Goal: Task Accomplishment & Management: Manage account settings

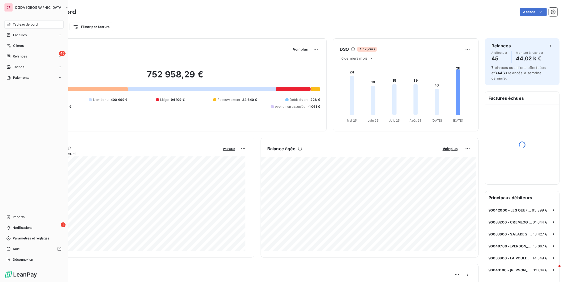
click at [11, 45] on div "Clients" at bounding box center [33, 46] width 59 height 9
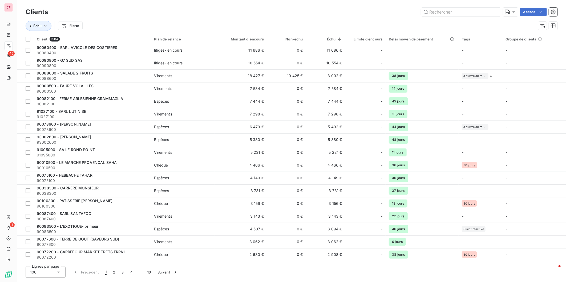
click at [435, 11] on input "text" at bounding box center [461, 12] width 80 height 9
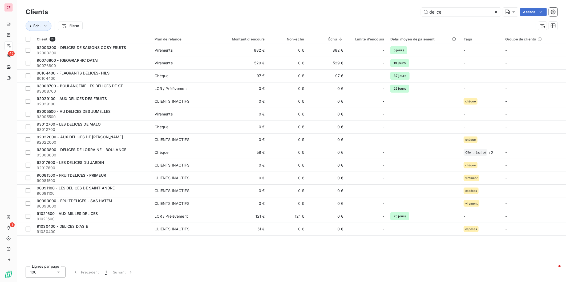
type input "delice"
click at [115, 47] on span "92003300 - DELICES DE SAISONS COSY FRUITS" at bounding box center [81, 47] width 89 height 5
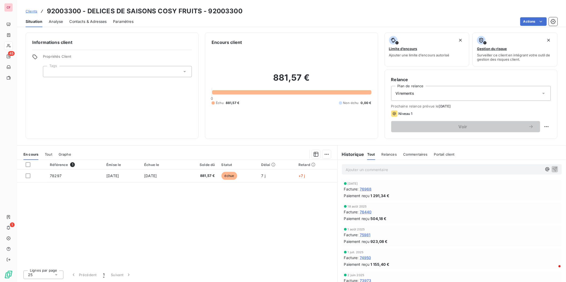
click at [260, 241] on div "Référence 1 Émise le Échue le Solde dû Statut Délai Retard 78297 30 sept. 2025 …" at bounding box center [177, 213] width 320 height 106
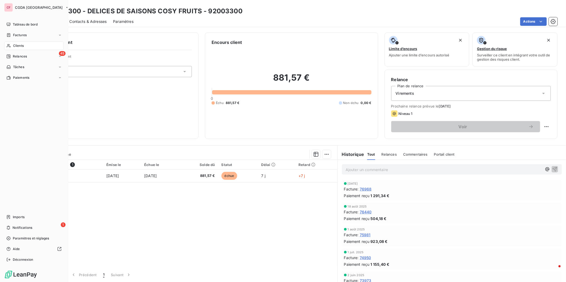
click at [10, 228] on icon at bounding box center [8, 228] width 4 height 4
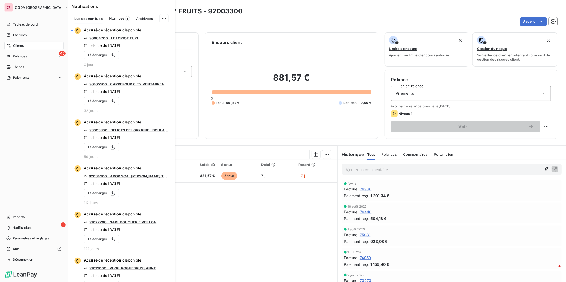
click at [29, 226] on span "Notifications" at bounding box center [23, 228] width 20 height 5
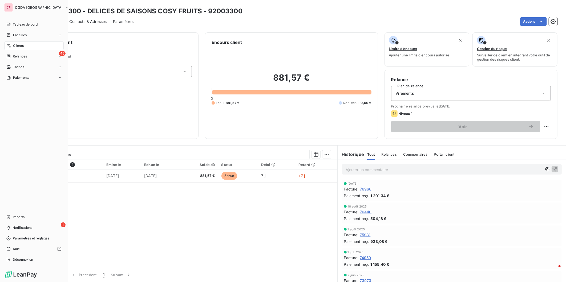
click at [39, 24] on div "Tableau de bord" at bounding box center [33, 24] width 59 height 9
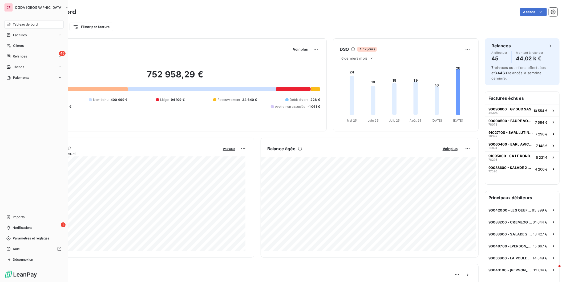
click at [27, 57] on div "45 Relances" at bounding box center [33, 56] width 59 height 9
click at [45, 228] on div "1 Notifications" at bounding box center [33, 228] width 59 height 9
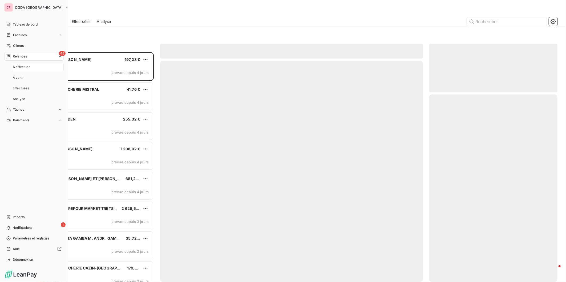
scroll to position [225, 124]
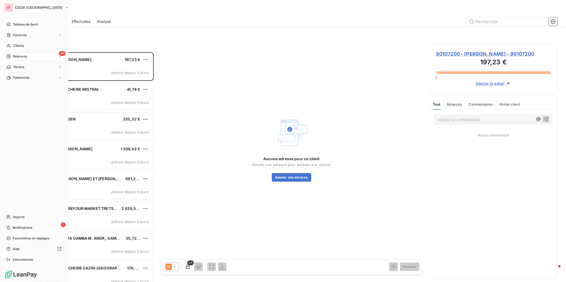
click at [14, 55] on span "Relances" at bounding box center [20, 56] width 14 height 5
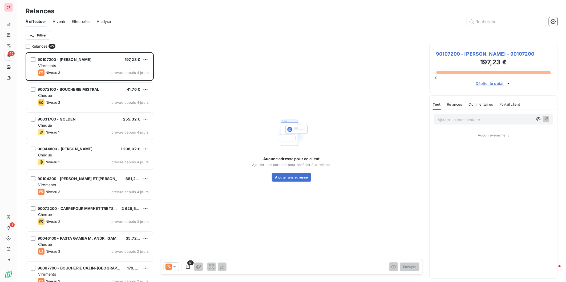
click at [148, 45] on div "Relances 45" at bounding box center [90, 46] width 128 height 5
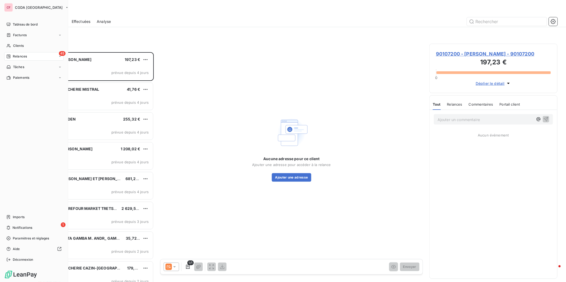
click at [17, 215] on span "Imports" at bounding box center [19, 217] width 12 height 5
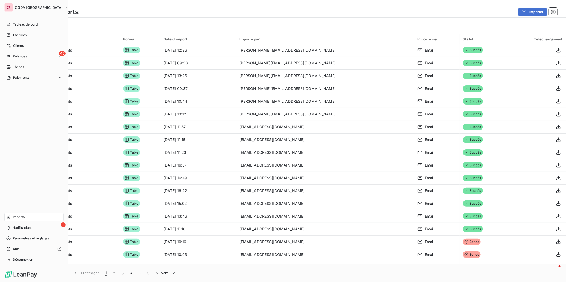
click at [15, 45] on span "Clients" at bounding box center [18, 45] width 11 height 5
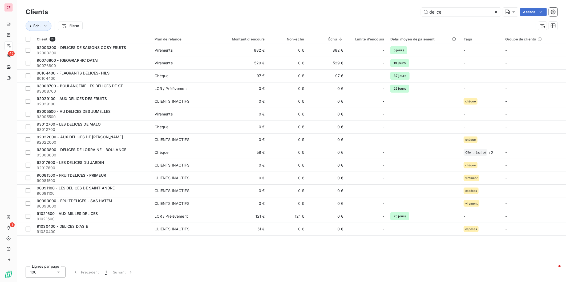
click at [233, 47] on td "882 €" at bounding box center [241, 50] width 53 height 13
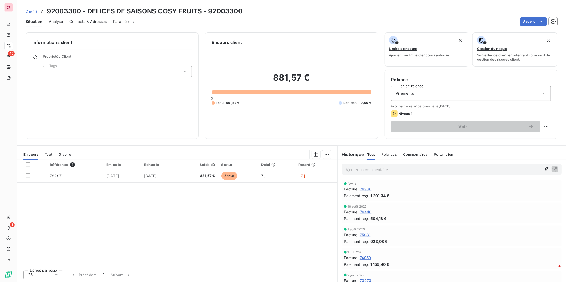
click at [391, 172] on p "Ajouter un commentaire ﻿" at bounding box center [444, 170] width 196 height 7
click at [553, 168] on icon "button" at bounding box center [555, 169] width 5 height 5
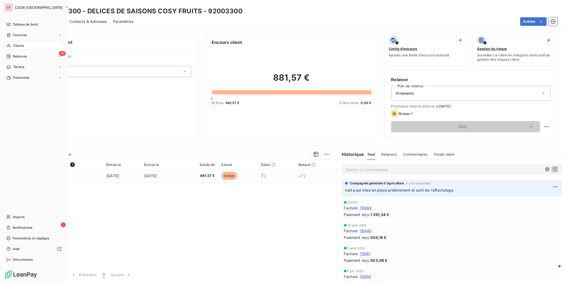
click at [15, 56] on span "Relances" at bounding box center [20, 56] width 14 height 5
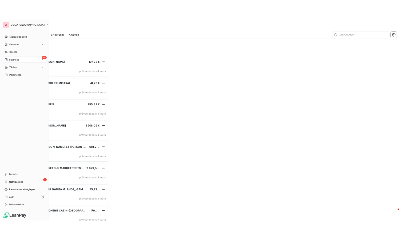
scroll to position [225, 124]
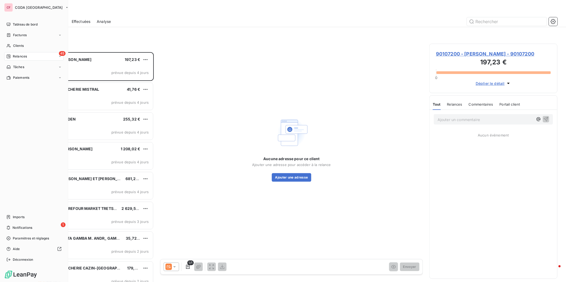
click at [13, 217] on span "Imports" at bounding box center [19, 217] width 12 height 5
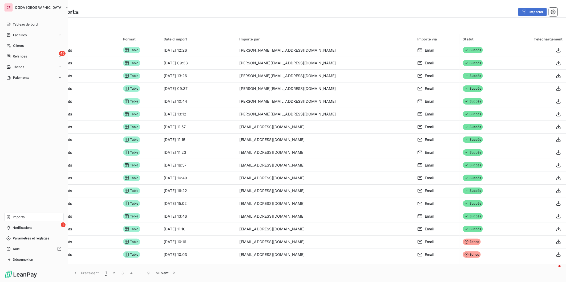
click at [19, 25] on span "Tableau de bord" at bounding box center [25, 24] width 25 height 5
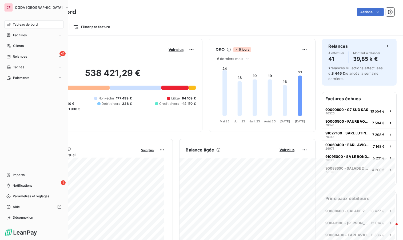
click at [18, 176] on span "Imports" at bounding box center [19, 174] width 12 height 5
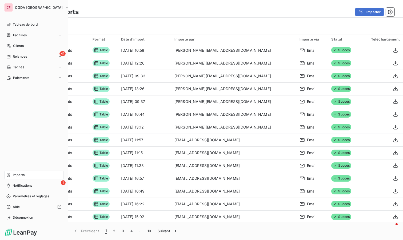
click at [34, 58] on div "41 Relances" at bounding box center [33, 56] width 59 height 9
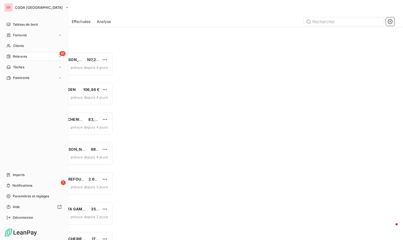
scroll to position [183, 83]
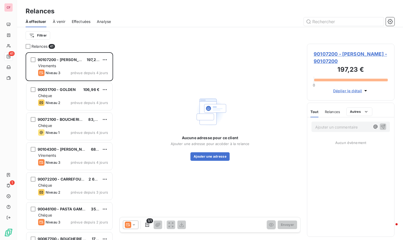
click at [65, 64] on div "Virements" at bounding box center [73, 65] width 70 height 5
click at [330, 54] on span "90107200 - EARL BOUDRAS - 90107200" at bounding box center [350, 57] width 74 height 14
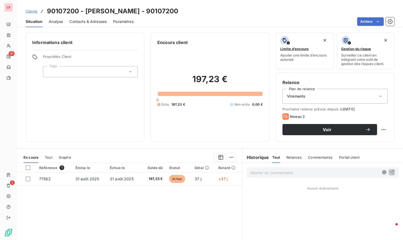
click at [99, 22] on span "Contacts & Adresses" at bounding box center [87, 21] width 37 height 5
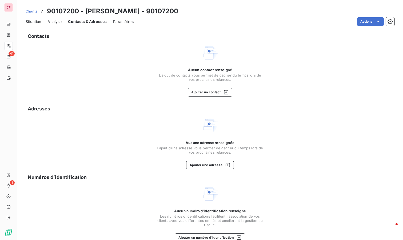
click at [203, 95] on button "Ajouter un contact" at bounding box center [210, 92] width 44 height 9
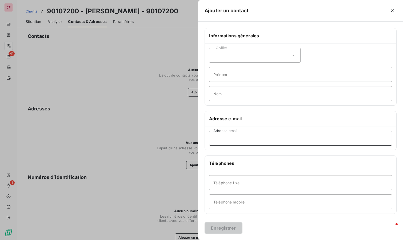
click at [239, 135] on input "Adresse email" at bounding box center [300, 138] width 183 height 15
paste input "earl.boudras26@gmail.com"
type input "earl.boudras26@gmail.com"
click at [226, 226] on button "Enregistrer" at bounding box center [223, 227] width 38 height 11
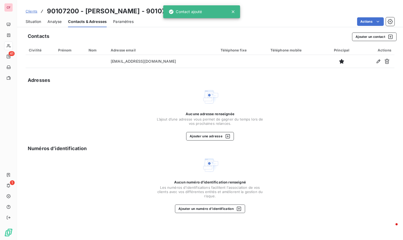
click at [26, 20] on span "Situation" at bounding box center [33, 21] width 15 height 5
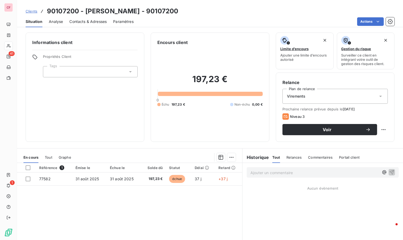
click at [307, 131] on span "Voir" at bounding box center [327, 129] width 76 height 4
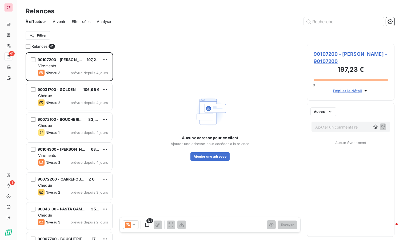
scroll to position [183, 83]
click at [127, 224] on icon at bounding box center [128, 224] width 6 height 6
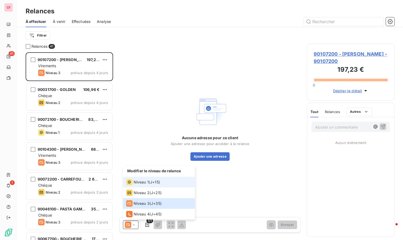
click at [149, 179] on div "Niveau 1 ( J+15 )" at bounding box center [143, 182] width 34 height 6
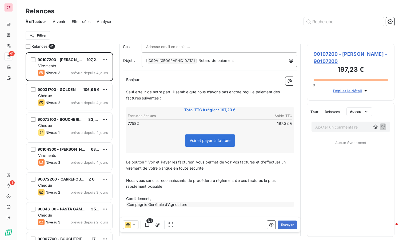
scroll to position [50, 0]
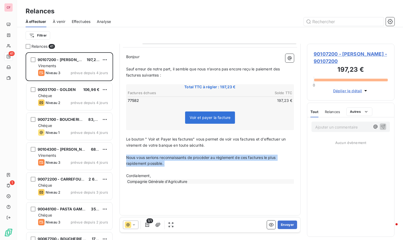
drag, startPoint x: 166, startPoint y: 166, endPoint x: 121, endPoint y: 158, distance: 45.4
click at [121, 158] on div "De : Compagnie générale d'agriculture - rappels@leanpay.io À : Aucun nom <earl.…" at bounding box center [209, 105] width 181 height 222
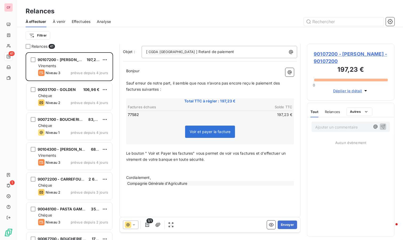
scroll to position [38, 0]
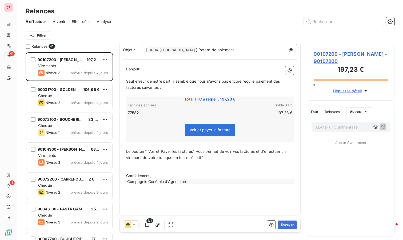
click at [284, 226] on button "Envoyer" at bounding box center [286, 224] width 19 height 9
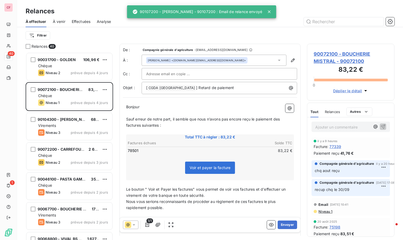
click at [68, 67] on div "Chéque" at bounding box center [73, 65] width 70 height 5
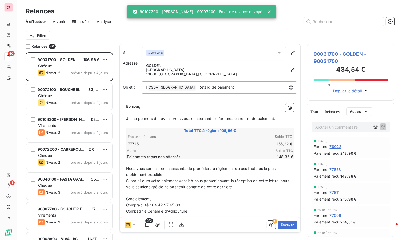
click at [329, 55] on span "90031700 - GOLDEN - 90031700" at bounding box center [350, 57] width 74 height 14
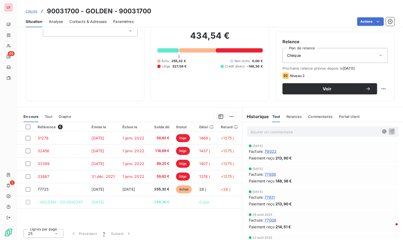
scroll to position [41, 0]
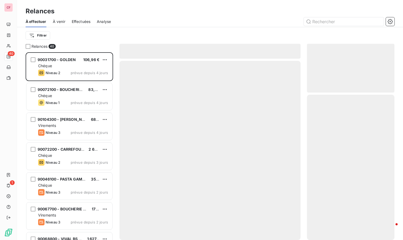
scroll to position [183, 83]
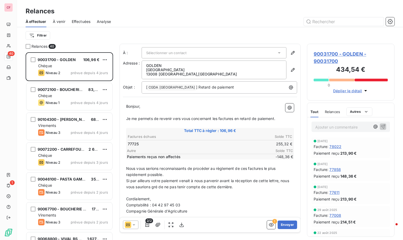
click at [75, 98] on div "Chéque" at bounding box center [73, 95] width 70 height 5
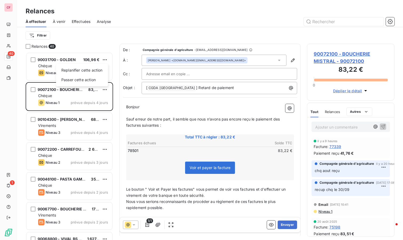
click at [106, 60] on html "CF 40 1 Relances À effectuer À venir Effectuées Analyse Filtrer Relances 40 900…" at bounding box center [201, 120] width 403 height 240
click at [98, 70] on div "Replanifier cette action" at bounding box center [82, 70] width 48 height 9
select select "9"
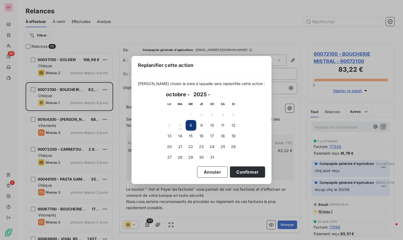
click at [181, 132] on button "14" at bounding box center [180, 136] width 11 height 11
click at [240, 172] on button "Confirmer" at bounding box center [247, 171] width 35 height 11
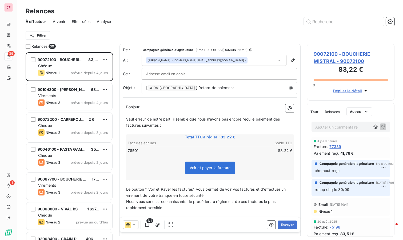
click at [71, 64] on div "Chéque" at bounding box center [73, 65] width 70 height 5
click at [338, 57] on span "90072100 - BOUCHERIE MISTRAL - 90072100" at bounding box center [350, 57] width 74 height 14
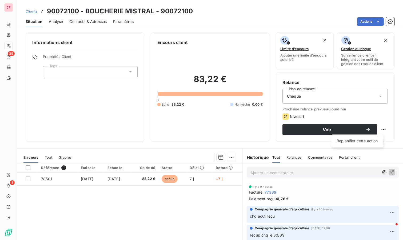
click at [377, 129] on html "CF 39 1 Clients 90072100 - BOUCHERIE MISTRAL - 90072100 Situation Analyse Conta…" at bounding box center [201, 120] width 403 height 240
click at [365, 141] on div "Replanifier cette action" at bounding box center [357, 140] width 48 height 9
select select "9"
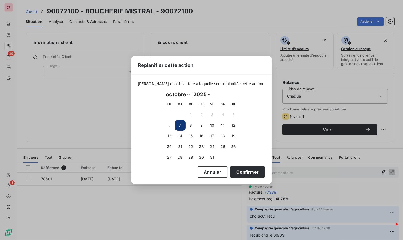
click at [183, 136] on button "14" at bounding box center [180, 136] width 11 height 11
click at [250, 172] on button "Confirmer" at bounding box center [247, 171] width 35 height 11
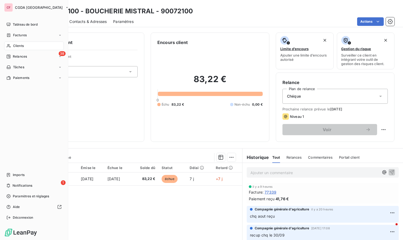
click at [29, 56] on div "38 Relances" at bounding box center [33, 56] width 59 height 9
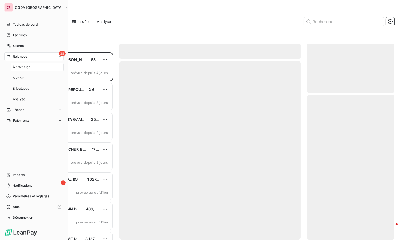
scroll to position [183, 83]
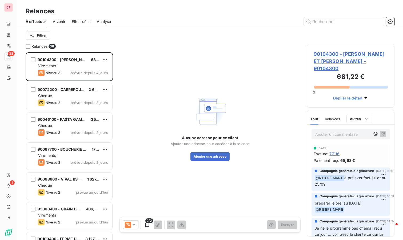
click at [80, 72] on span "prévue depuis 4 jours" at bounding box center [89, 73] width 37 height 4
click at [328, 60] on span "90104300 - NENETTE ET JUSTIN - 90104300" at bounding box center [350, 61] width 74 height 22
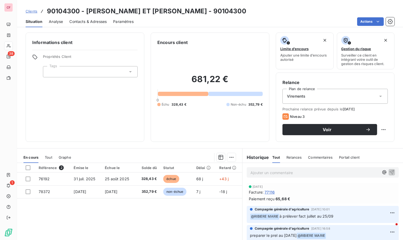
click at [378, 98] on icon at bounding box center [380, 96] width 5 height 5
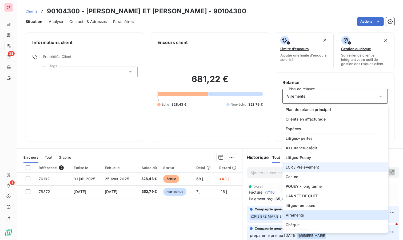
click at [296, 166] on span "LCR / Prélèvement" at bounding box center [302, 166] width 34 height 5
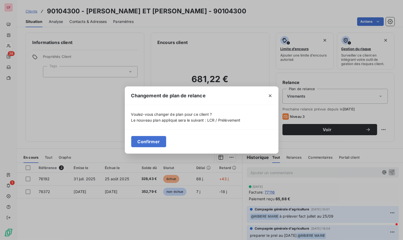
click at [146, 143] on button "Confirmer" at bounding box center [148, 141] width 35 height 11
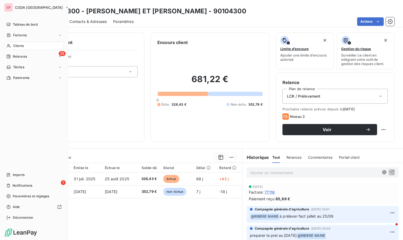
click at [10, 59] on div "38 Relances" at bounding box center [33, 56] width 59 height 9
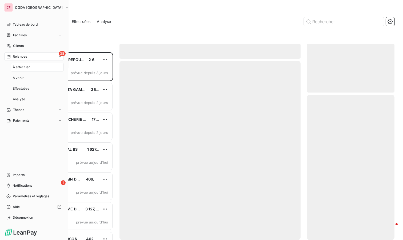
scroll to position [183, 83]
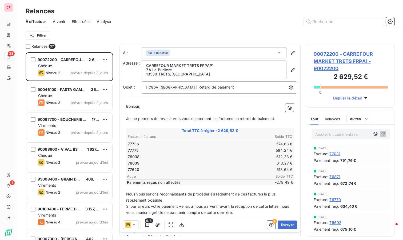
click at [325, 55] on span "90072200 - CARREFOUR MARKET TRETS FRPA1 - 90072200" at bounding box center [350, 61] width 74 height 22
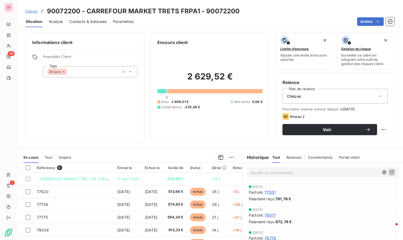
scroll to position [41, 0]
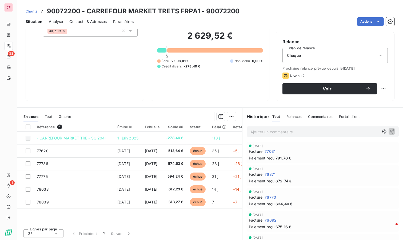
click at [157, 163] on span "[DATE]" at bounding box center [151, 163] width 13 height 5
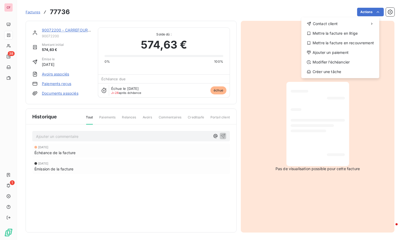
click at [358, 14] on html "CF 38 1 Factures 77736 Actions Contact client Mettre la facture en litige Mettr…" at bounding box center [201, 120] width 403 height 240
click at [347, 60] on div "Modifier l’échéancier" at bounding box center [340, 62] width 74 height 9
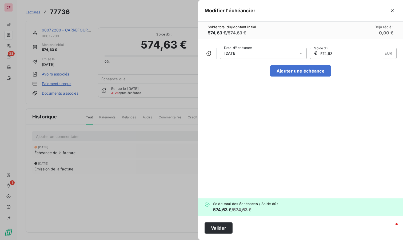
click at [298, 50] on div at bounding box center [302, 53] width 9 height 11
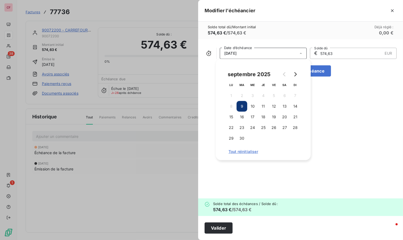
click at [293, 72] on icon "Go to next month" at bounding box center [295, 74] width 4 height 4
click at [263, 107] on button "9" at bounding box center [263, 106] width 11 height 11
click at [225, 228] on button "Valider" at bounding box center [218, 227] width 28 height 11
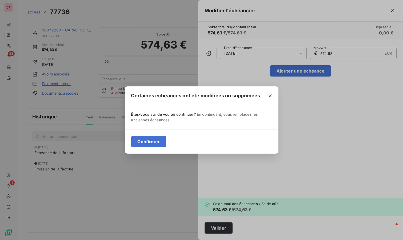
click at [144, 141] on button "Confirmer" at bounding box center [148, 141] width 35 height 11
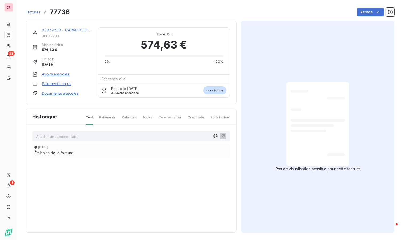
click at [369, 8] on html "CF 38 1 Factures 77736 Actions 90072200 - CARREFOUR MARKET TRETS FRPA1 90072200…" at bounding box center [201, 120] width 403 height 240
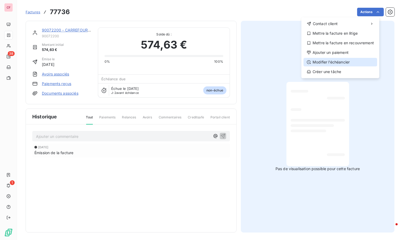
click at [346, 64] on div "Modifier l’échéancier" at bounding box center [340, 62] width 74 height 9
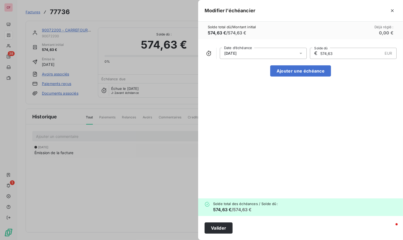
click at [216, 226] on button "Valider" at bounding box center [218, 227] width 28 height 11
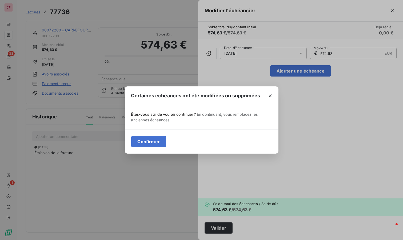
click at [144, 141] on button "Confirmer" at bounding box center [148, 141] width 35 height 11
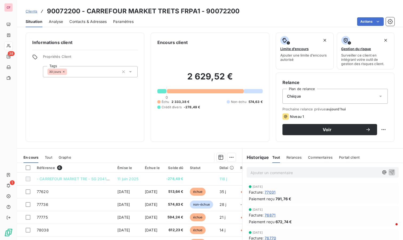
click at [157, 217] on span "16 sept. 2025" at bounding box center [151, 217] width 13 height 5
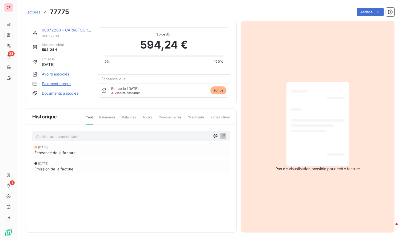
click at [359, 12] on html "CF 38 1 Factures 77775 Actions 90072200 - CARREFOUR MARKET TRETS FRPA1 90072200…" at bounding box center [201, 120] width 403 height 240
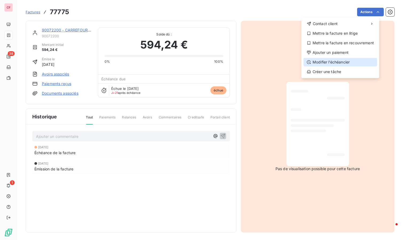
click at [343, 62] on div "Modifier l’échéancier" at bounding box center [340, 62] width 74 height 9
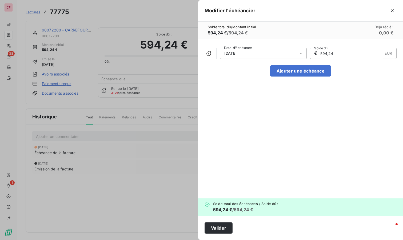
click at [300, 51] on icon at bounding box center [300, 53] width 5 height 5
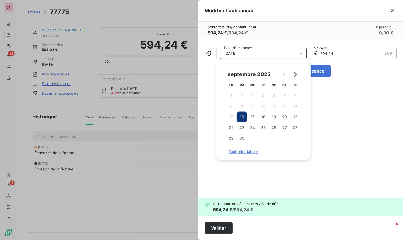
click at [294, 74] on icon "Go to next month" at bounding box center [295, 74] width 4 height 4
click at [263, 115] on button "16" at bounding box center [263, 117] width 11 height 11
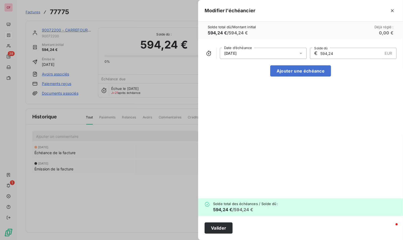
drag, startPoint x: 226, startPoint y: 233, endPoint x: 227, endPoint y: 230, distance: 3.6
click at [226, 230] on button "Valider" at bounding box center [218, 227] width 28 height 11
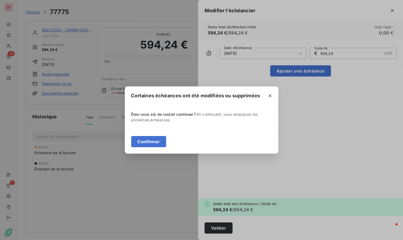
click at [159, 143] on button "Confirmer" at bounding box center [148, 141] width 35 height 11
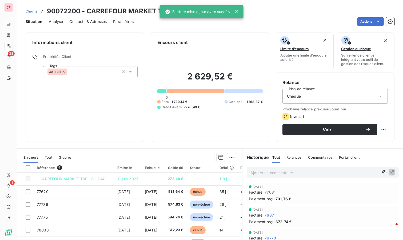
scroll to position [41, 0]
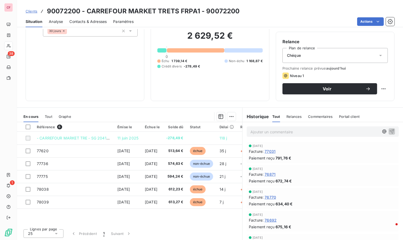
click at [157, 187] on span "23 sept. 2025" at bounding box center [151, 189] width 13 height 5
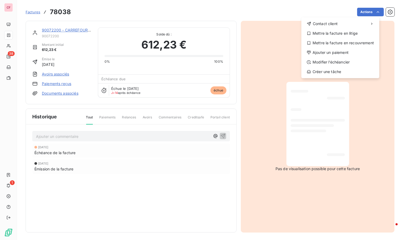
click at [355, 15] on html "CF 38 1 Factures 78038 Actions Contact client Mettre la facture en litige Mettr…" at bounding box center [201, 120] width 403 height 240
click at [340, 60] on div "Modifier l’échéancier" at bounding box center [340, 62] width 74 height 9
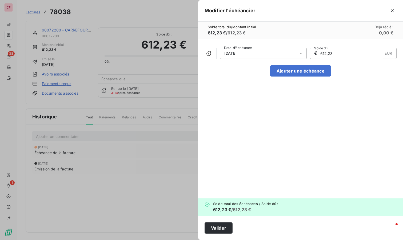
click at [269, 52] on div "23/09/2025" at bounding box center [263, 53] width 87 height 11
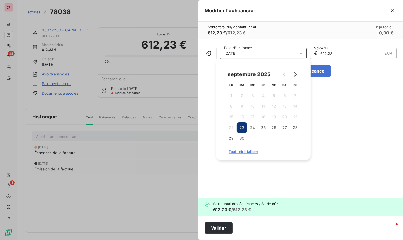
drag, startPoint x: 294, startPoint y: 74, endPoint x: 283, endPoint y: 85, distance: 16.2
click at [294, 74] on icon "Go to next month" at bounding box center [295, 74] width 4 height 4
click at [264, 125] on button "23" at bounding box center [263, 127] width 11 height 11
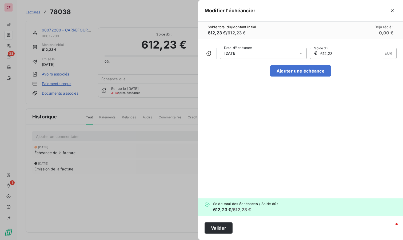
click at [227, 224] on button "Valider" at bounding box center [218, 227] width 28 height 11
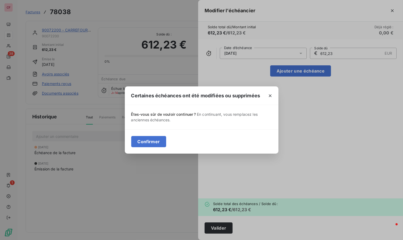
click at [151, 140] on button "Confirmer" at bounding box center [148, 141] width 35 height 11
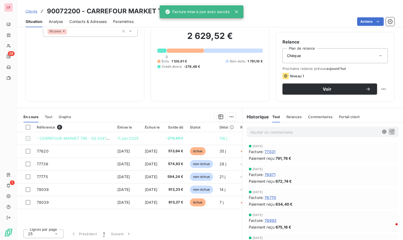
scroll to position [41, 0]
click at [157, 202] on span "[DATE]" at bounding box center [151, 202] width 13 height 5
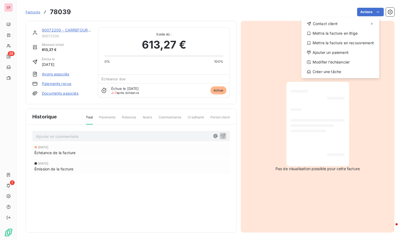
click at [364, 12] on html "CF 38 1 Factures 78039 Actions Contact client Mettre la facture en litige Mettr…" at bounding box center [201, 120] width 403 height 240
click at [344, 62] on div "Modifier l’échéancier" at bounding box center [340, 62] width 74 height 9
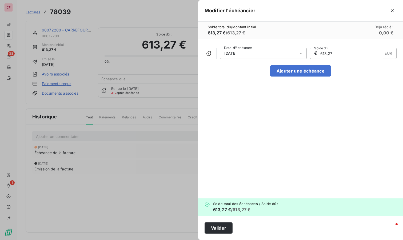
click at [285, 52] on div "30/09/2025" at bounding box center [263, 53] width 87 height 11
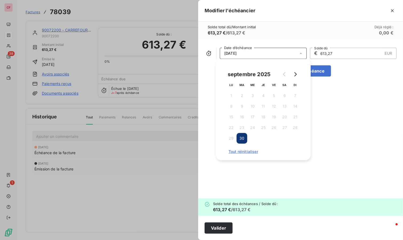
click at [296, 74] on icon "Go to next month" at bounding box center [295, 74] width 4 height 4
click at [260, 137] on button "30" at bounding box center [263, 138] width 11 height 11
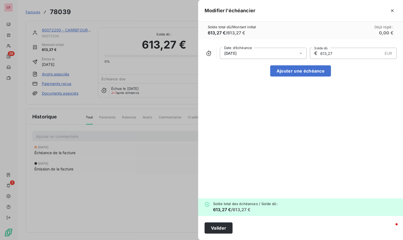
click at [213, 225] on button "Valider" at bounding box center [218, 227] width 28 height 11
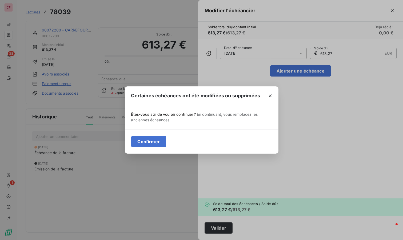
click at [153, 143] on button "Confirmer" at bounding box center [148, 141] width 35 height 11
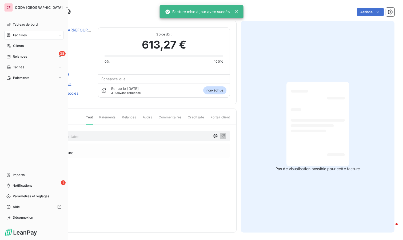
click at [14, 55] on span "Relances" at bounding box center [20, 56] width 14 height 5
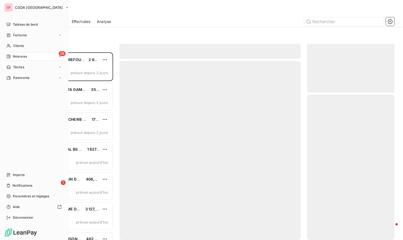
scroll to position [183, 83]
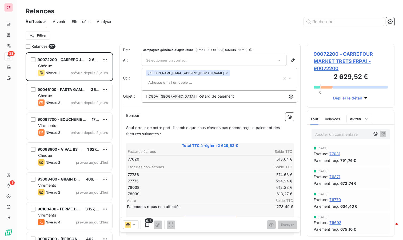
click at [105, 59] on html "CF 38 1 Relances À effectuer À venir Effectuées Analyse Filtrer Relances 37 900…" at bounding box center [201, 120] width 403 height 240
click at [97, 71] on div "Replanifier cette action" at bounding box center [82, 70] width 48 height 9
select select "9"
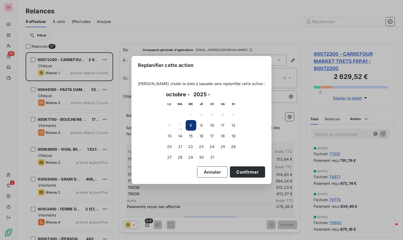
click at [179, 139] on button "14" at bounding box center [180, 136] width 11 height 11
click at [238, 171] on button "Confirmer" at bounding box center [247, 171] width 35 height 11
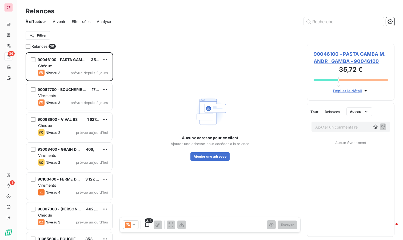
click at [66, 70] on div "Niveau 3 prévue depuis 2 jours" at bounding box center [73, 73] width 70 height 6
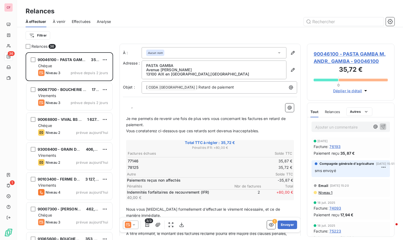
click at [343, 54] on span "90046100 - PASTA GAMBA M. ANDR_ GAMBA - 90046100" at bounding box center [350, 57] width 74 height 14
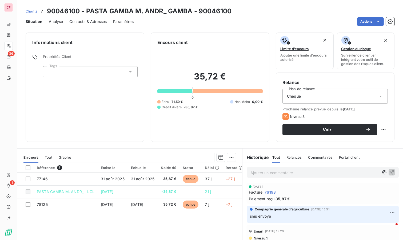
click at [380, 132] on html "CF 36 1 Clients 90046100 - PASTA GAMBA M. ANDR_ GAMBA - 90046100 Situation Anal…" at bounding box center [201, 120] width 403 height 240
click at [370, 138] on div "Replanifier cette action" at bounding box center [357, 140] width 48 height 9
select select "9"
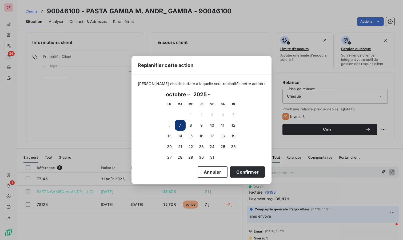
click at [181, 131] on button "14" at bounding box center [180, 136] width 11 height 11
click at [244, 170] on button "Confirmer" at bounding box center [247, 171] width 35 height 11
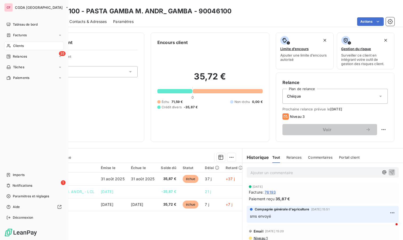
click at [11, 56] on div "Relances" at bounding box center [16, 56] width 21 height 5
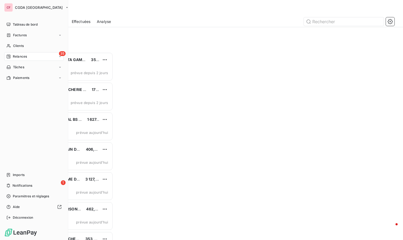
scroll to position [183, 83]
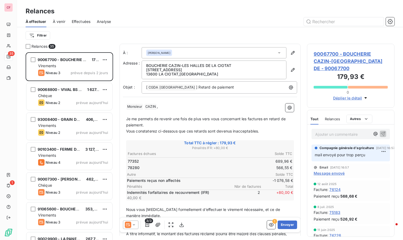
click at [333, 59] on span "90067700 - BOUCHERIE CAZIN-LES HALLES DE - 90067700" at bounding box center [350, 61] width 74 height 22
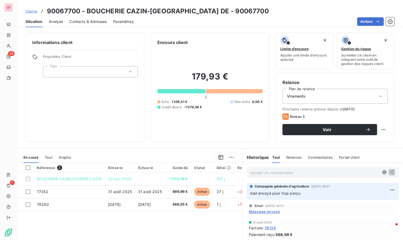
click at [334, 129] on span "Voir" at bounding box center [327, 129] width 76 height 4
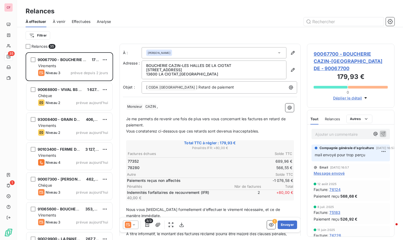
scroll to position [183, 83]
click at [134, 223] on icon at bounding box center [133, 224] width 5 height 5
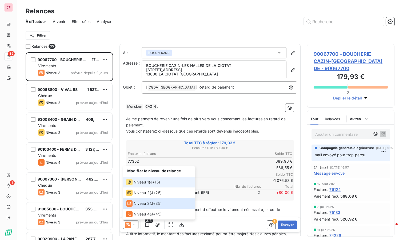
click at [144, 179] on div "Niveau 1" at bounding box center [137, 182] width 23 height 6
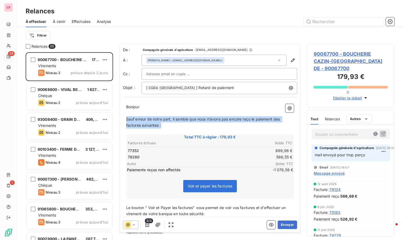
drag, startPoint x: 167, startPoint y: 125, endPoint x: 124, endPoint y: 118, distance: 43.1
click at [124, 118] on div "Bonjour ﻿ Sauf erreur de notre part, il semble que nous n’avons pas encore reçu…" at bounding box center [210, 191] width 174 height 180
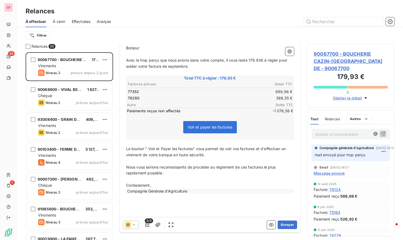
scroll to position [60, 0]
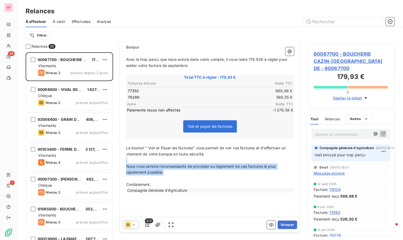
drag, startPoint x: 196, startPoint y: 173, endPoint x: 120, endPoint y: 161, distance: 76.4
click at [120, 161] on div "De : Compagnie générale d'agriculture - rappels@leanpay.io À : Franck CAZIN <fr…" at bounding box center [209, 104] width 181 height 240
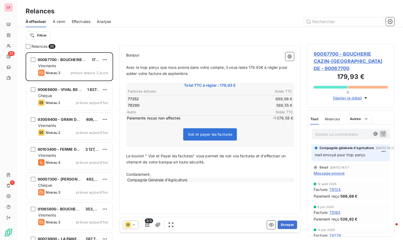
scroll to position [50, 0]
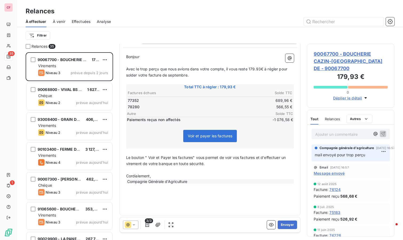
click at [288, 224] on button "Envoyer" at bounding box center [286, 224] width 19 height 9
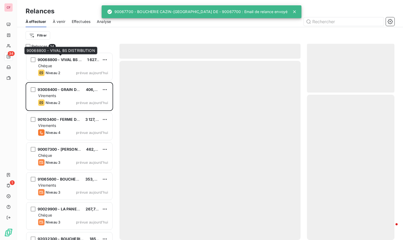
click at [61, 60] on span "90068800 - VIVAL BS DISTRIBUTION" at bounding box center [72, 59] width 68 height 5
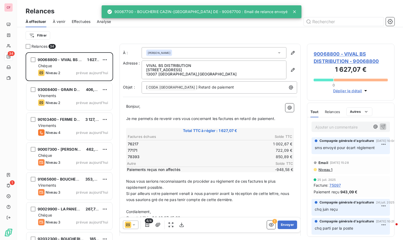
click at [331, 62] on span "90068800 - VIVAL BS DISTRIBUTION - 90068800" at bounding box center [350, 57] width 74 height 14
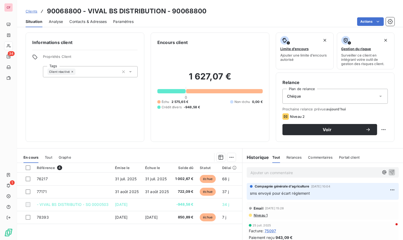
click at [382, 132] on html "CF 34 1 Clients 90068800 - VIVAL BS DISTRIBUTION - 90068800 Situation Analyse C…" at bounding box center [201, 120] width 403 height 240
click at [373, 138] on div "Replanifier cette action" at bounding box center [357, 140] width 48 height 9
select select "9"
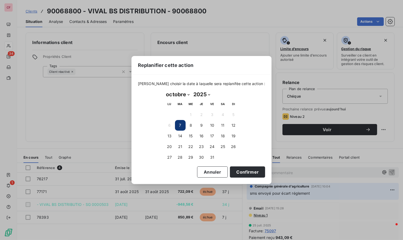
click at [214, 126] on button "10" at bounding box center [212, 125] width 11 height 11
click at [246, 171] on button "Confirmer" at bounding box center [247, 171] width 35 height 11
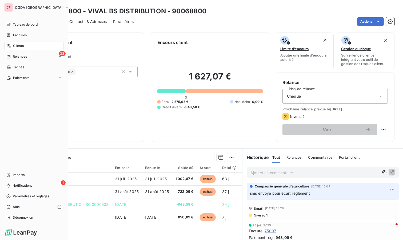
click at [26, 58] on span "Relances" at bounding box center [20, 56] width 14 height 5
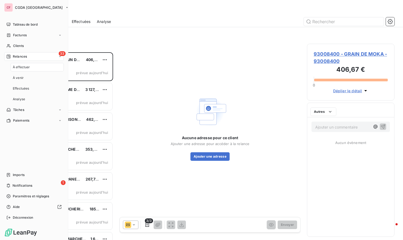
scroll to position [183, 83]
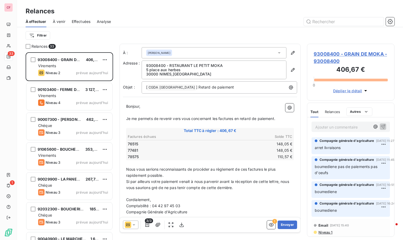
click at [284, 225] on button "Envoyer" at bounding box center [286, 224] width 19 height 9
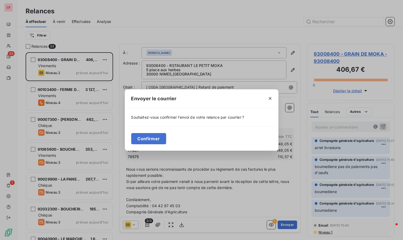
click at [150, 139] on button "Confirmer" at bounding box center [148, 138] width 35 height 11
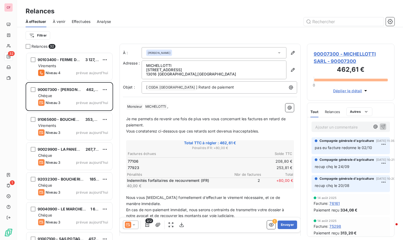
click at [83, 60] on div "90103400 - FERME DE FLOEMI 3 127,79 €" at bounding box center [73, 59] width 70 height 5
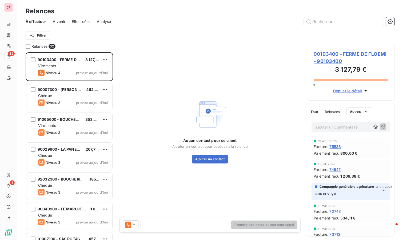
click at [324, 52] on span "90103400 - FERME DE FLOEMI - 90103400" at bounding box center [350, 57] width 74 height 14
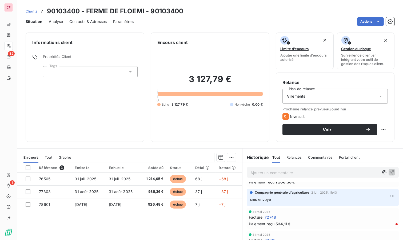
scroll to position [30, 0]
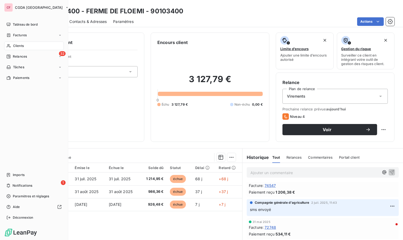
click at [15, 56] on span "Relances" at bounding box center [20, 56] width 14 height 5
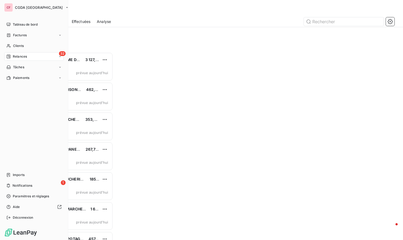
scroll to position [183, 83]
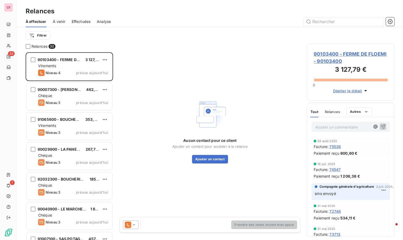
click at [87, 67] on div "Virements" at bounding box center [73, 65] width 70 height 5
click at [133, 226] on icon at bounding box center [133, 224] width 5 height 5
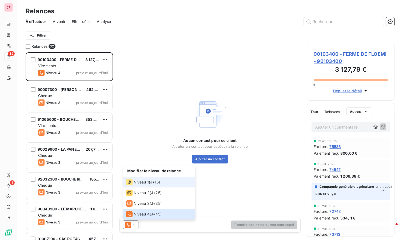
click at [150, 179] on div "Niveau 1 ( J+15 )" at bounding box center [143, 182] width 34 height 6
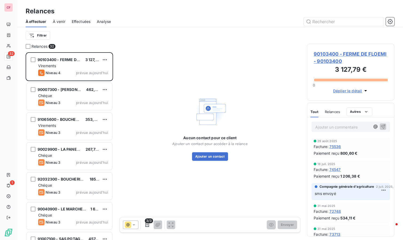
click at [329, 54] on span "90103400 - FERME DE FLOEMI - 90103400" at bounding box center [350, 57] width 74 height 14
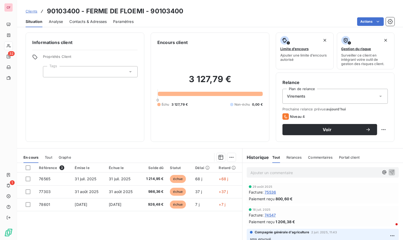
click at [257, 173] on p "Ajouter un commentaire ﻿" at bounding box center [314, 172] width 128 height 7
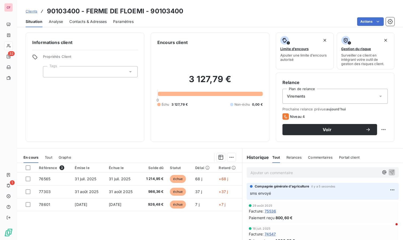
click at [380, 129] on html "CF 32 1 Clients 90103400 - FERME DE FLOEMI - 90103400 Situation Analyse Contact…" at bounding box center [201, 120] width 403 height 240
click at [364, 140] on div "Replanifier cette action" at bounding box center [357, 140] width 48 height 9
select select "9"
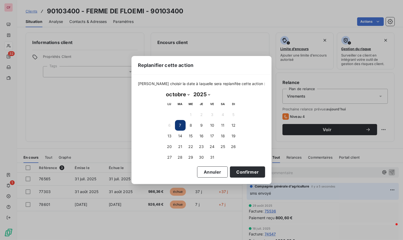
click at [177, 137] on button "14" at bounding box center [180, 136] width 11 height 11
drag, startPoint x: 238, startPoint y: 171, endPoint x: 214, endPoint y: 156, distance: 28.7
click at [237, 170] on button "Confirmer" at bounding box center [247, 171] width 35 height 11
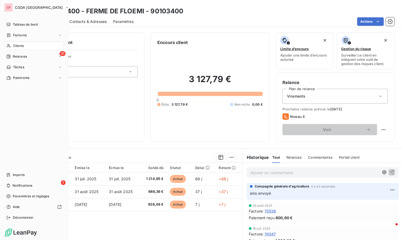
click at [10, 57] on icon at bounding box center [8, 56] width 4 height 4
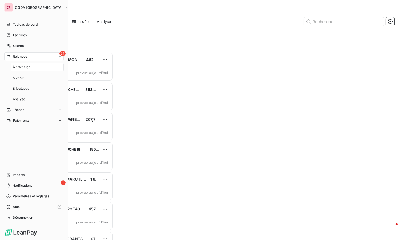
scroll to position [183, 83]
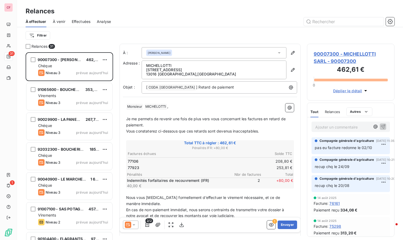
click at [75, 64] on div "Chéque" at bounding box center [73, 65] width 70 height 5
click at [327, 56] on span "90007300 - MICHELLOTTI SARL - 90007300" at bounding box center [350, 57] width 74 height 14
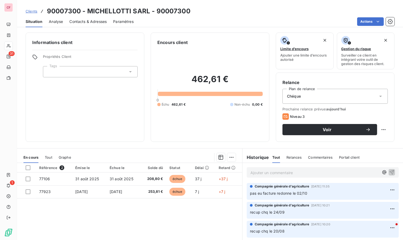
click at [269, 173] on p "Ajouter un commentaire ﻿" at bounding box center [314, 172] width 128 height 7
click at [379, 128] on html "CF 31 1 Clients 90007300 - MICHELLOTTI SARL - 90007300 Situation Analyse Contac…" at bounding box center [201, 120] width 403 height 240
click at [370, 138] on div "Replanifier cette action" at bounding box center [357, 140] width 48 height 9
select select "9"
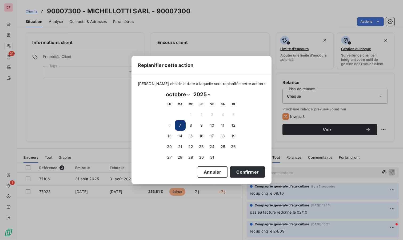
drag, startPoint x: 179, startPoint y: 136, endPoint x: 205, endPoint y: 148, distance: 29.7
click at [179, 136] on button "14" at bounding box center [180, 136] width 11 height 11
click at [248, 171] on button "Confirmer" at bounding box center [247, 171] width 35 height 11
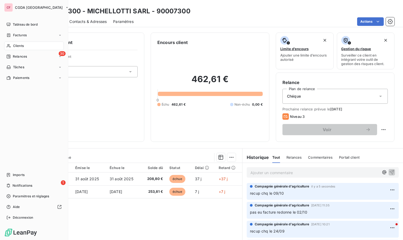
click at [15, 56] on span "Relances" at bounding box center [20, 56] width 14 height 5
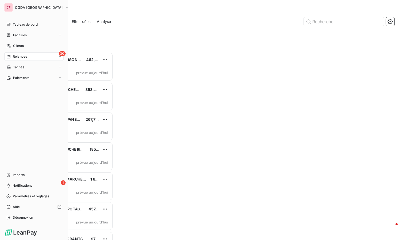
scroll to position [183, 83]
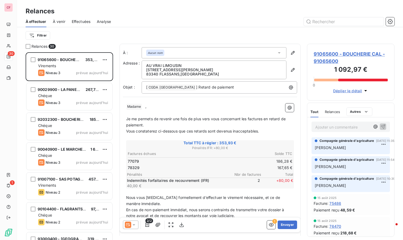
click at [72, 69] on div "91065600 - BOUCHERIE CAL 353,93 € Virements Niveau 3 prévue aujourd’hui" at bounding box center [69, 66] width 86 height 27
click at [322, 54] on span "91065600 - BOUCHERIE CAL - 91065600" at bounding box center [350, 57] width 74 height 14
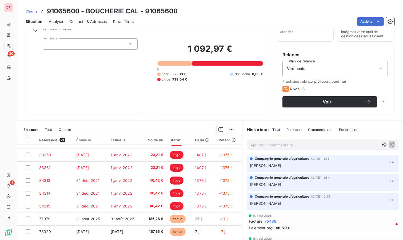
scroll to position [41, 0]
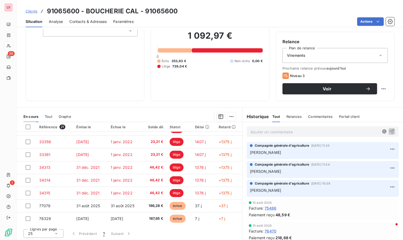
click at [279, 131] on p "Ajouter un commentaire ﻿" at bounding box center [314, 131] width 128 height 7
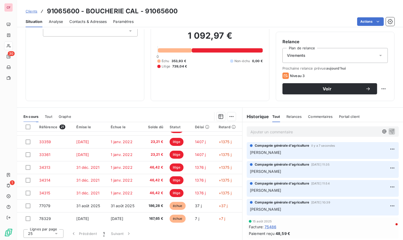
click at [377, 89] on html "CF 30 1 Clients 91065600 - BOUCHERIE CAL - 91065600 Situation Analyse Contacts …" at bounding box center [201, 120] width 403 height 240
click at [359, 102] on div "Replanifier cette action" at bounding box center [357, 100] width 48 height 9
select select "9"
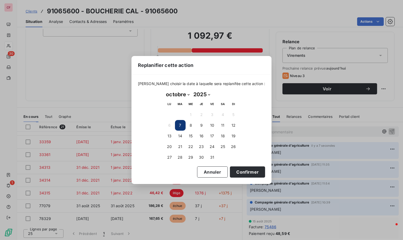
click at [177, 137] on button "14" at bounding box center [180, 136] width 11 height 11
click at [235, 169] on button "Confirmer" at bounding box center [247, 171] width 35 height 11
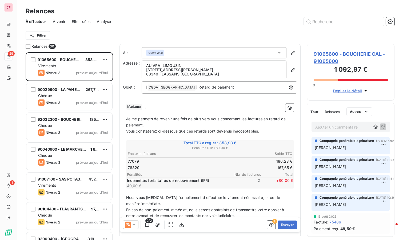
scroll to position [183, 83]
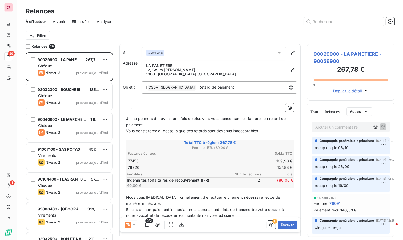
click at [60, 63] on div "90029900 - LA PANETIERE 267,78 € Chéque Niveau 3 prévue aujourd’hui" at bounding box center [69, 66] width 86 height 27
click at [328, 54] on span "90029900 - LA PANETIERE - 90029900" at bounding box center [350, 57] width 74 height 14
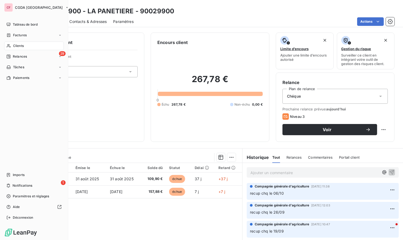
click at [10, 169] on div "Tableau de bord Factures Clients 29 Relances Tâches Paiements Imports 1 Notific…" at bounding box center [33, 120] width 59 height 201
click at [12, 172] on div "Imports" at bounding box center [33, 175] width 59 height 9
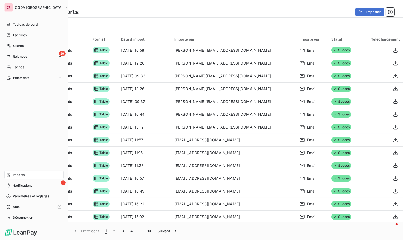
click at [13, 25] on span "Tableau de bord" at bounding box center [25, 24] width 25 height 5
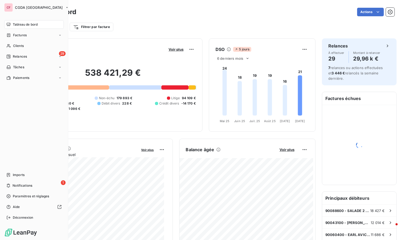
click at [19, 46] on span "Clients" at bounding box center [18, 45] width 11 height 5
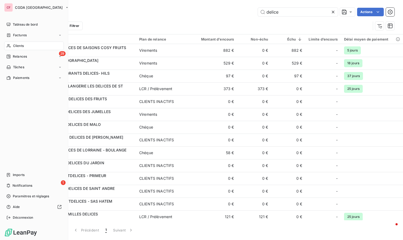
click at [21, 58] on span "Relances" at bounding box center [20, 56] width 14 height 5
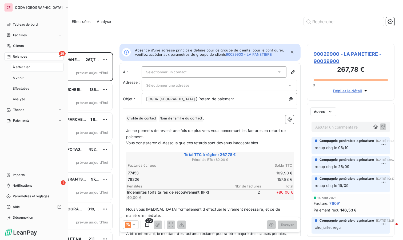
scroll to position [183, 83]
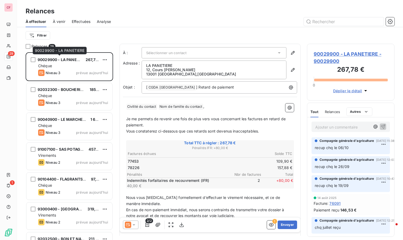
click at [65, 59] on span "90029900 - LA PANETIERE" at bounding box center [63, 59] width 50 height 5
click at [328, 58] on span "90029900 - LA PANETIERE - 90029900" at bounding box center [350, 57] width 74 height 14
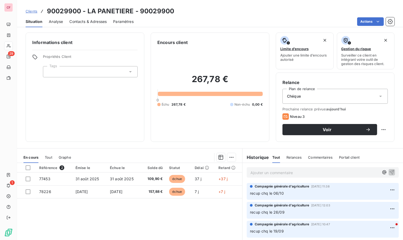
click at [94, 19] on span "Contacts & Adresses" at bounding box center [87, 21] width 37 height 5
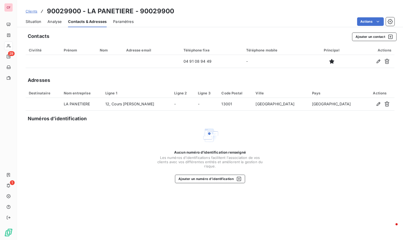
click at [31, 20] on span "Situation" at bounding box center [33, 21] width 15 height 5
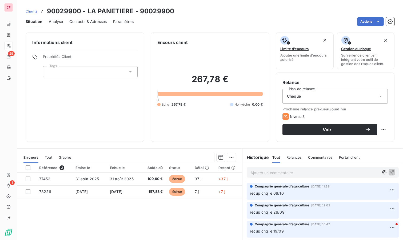
click at [88, 19] on span "Contacts & Adresses" at bounding box center [87, 21] width 37 height 5
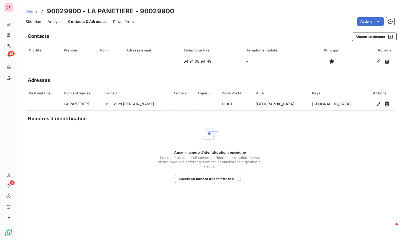
click at [27, 19] on span "Situation" at bounding box center [33, 21] width 15 height 5
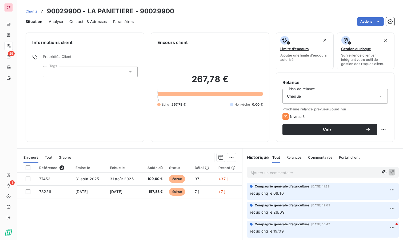
click at [266, 175] on p "Ajouter un commentaire ﻿" at bounding box center [314, 172] width 128 height 7
click at [379, 128] on html "CF 29 1 Clients 90029900 - LA PANETIERE - 90029900 Situation Analyse Contacts &…" at bounding box center [201, 120] width 403 height 240
click at [374, 141] on div "Replanifier cette action" at bounding box center [357, 140] width 48 height 9
select select "9"
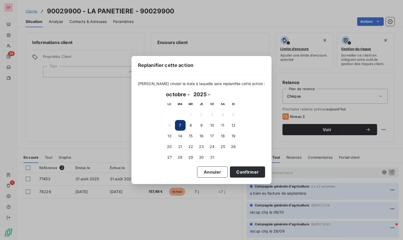
click at [185, 135] on button "14" at bounding box center [180, 136] width 11 height 11
click at [238, 172] on button "Confirmer" at bounding box center [247, 171] width 35 height 11
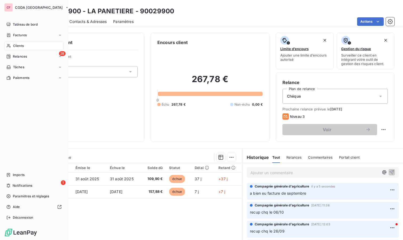
click at [22, 60] on div "28 Relances" at bounding box center [33, 56] width 59 height 9
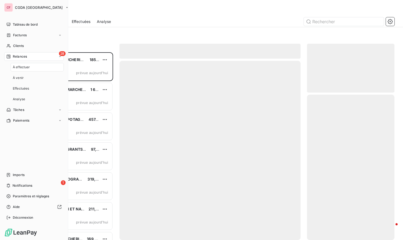
scroll to position [183, 83]
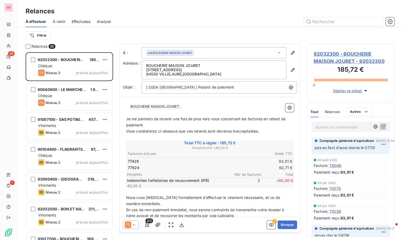
click at [342, 53] on span "92032300 - BOUCHERIE MAISON JOURET - 92032300" at bounding box center [350, 57] width 74 height 14
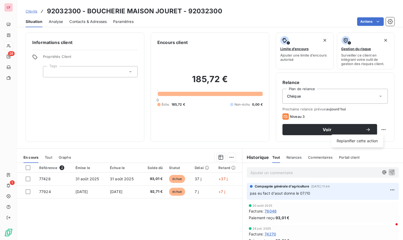
click at [381, 129] on html "CF 28 1 Clients 92032300 - BOUCHERIE MAISON JOURET - 92032300 Situation Analyse…" at bounding box center [201, 120] width 403 height 240
click at [357, 140] on div "Replanifier cette action" at bounding box center [357, 140] width 48 height 9
select select "9"
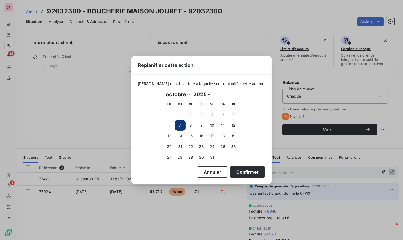
click at [180, 136] on button "14" at bounding box center [180, 136] width 11 height 11
click at [252, 175] on button "Confirmer" at bounding box center [247, 171] width 35 height 11
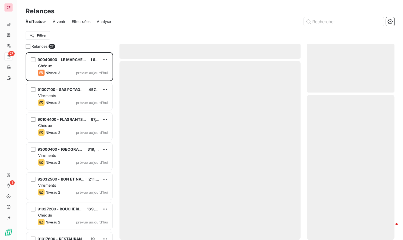
scroll to position [183, 83]
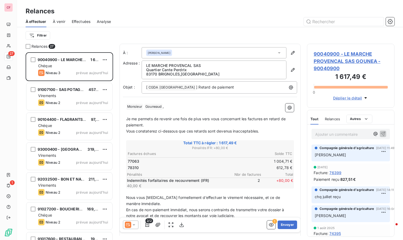
click at [71, 63] on div "90040900 - LE MARCHE PROVENCAL SAS GOUNEA 1 617,49 € Chéque Niveau 3 prévue auj…" at bounding box center [69, 66] width 86 height 27
click at [334, 64] on span "90040900 - LE MARCHE PROVENCAL SAS GOUNEA - 90040900" at bounding box center [350, 61] width 74 height 22
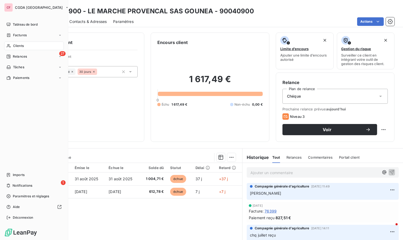
click at [13, 176] on span "Imports" at bounding box center [19, 174] width 12 height 5
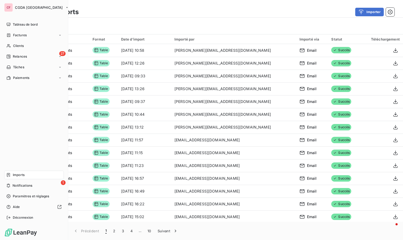
click at [10, 21] on div "Tableau de bord" at bounding box center [33, 24] width 59 height 9
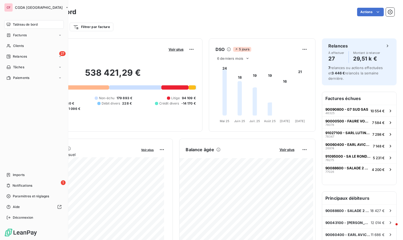
click at [23, 47] on span "Clients" at bounding box center [18, 45] width 11 height 5
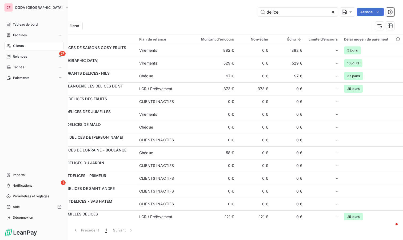
click at [19, 57] on span "Relances" at bounding box center [20, 56] width 14 height 5
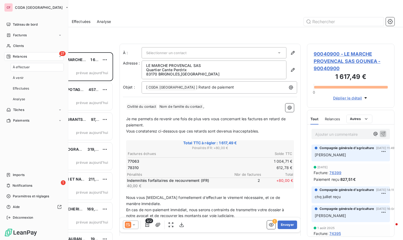
scroll to position [183, 83]
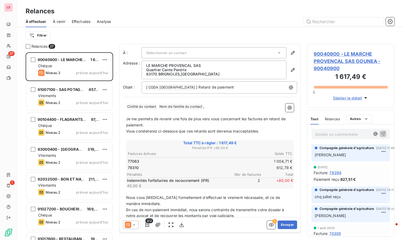
click at [329, 56] on span "90040900 - LE MARCHE PROVENCAL SAS GOUNEA - 90040900" at bounding box center [350, 61] width 74 height 22
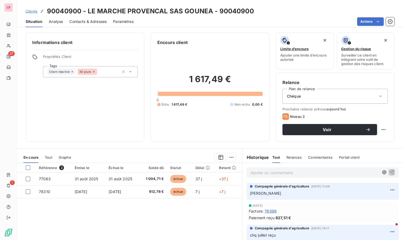
click at [250, 170] on p "Ajouter un commentaire ﻿" at bounding box center [314, 172] width 128 height 7
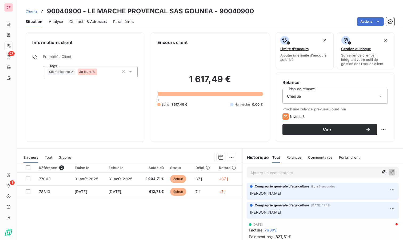
click at [383, 128] on div "Relance Plan de relance Chéque Prochaine relance prévue aujourd’hui Niveau 3 Vo…" at bounding box center [335, 106] width 119 height 69
click at [379, 131] on html "CF 27 1 Clients 90040900 - LE MARCHE PROVENCAL SAS GOUNEA - 90040900 Situation …" at bounding box center [201, 120] width 403 height 240
click at [368, 141] on div "Replanifier cette action" at bounding box center [357, 140] width 48 height 9
select select "9"
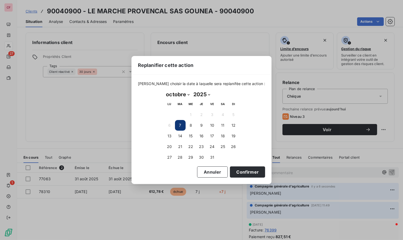
click at [184, 135] on button "14" at bounding box center [180, 136] width 11 height 11
click at [240, 172] on button "Confirmer" at bounding box center [247, 171] width 35 height 11
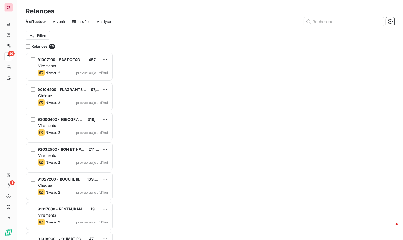
scroll to position [183, 83]
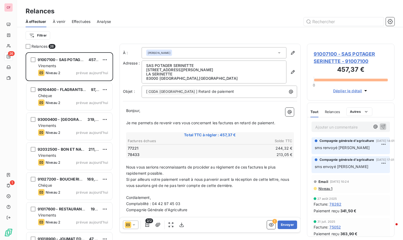
click at [71, 64] on div "Virements" at bounding box center [73, 65] width 70 height 5
click at [327, 56] on span "91007100 - SAS POTAGER SERINETTE - 91007100" at bounding box center [350, 57] width 74 height 14
click at [78, 95] on div "Chéque" at bounding box center [73, 95] width 70 height 5
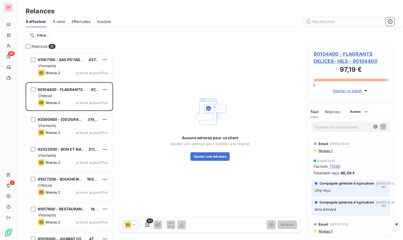
click at [329, 55] on span "90104400 - FLAGRANTS DELICES- HILS - 90104400" at bounding box center [350, 57] width 74 height 14
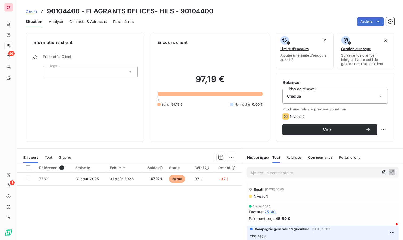
click at [289, 171] on p "Ajouter un commentaire ﻿" at bounding box center [314, 172] width 128 height 7
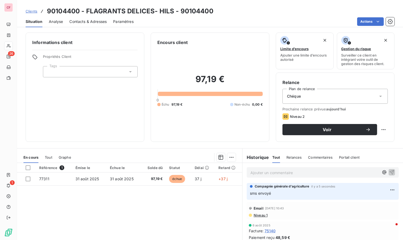
click at [378, 126] on html "CF 26 1 Clients 90104400 - FLAGRANTS DELICES- HILS - 90104400 Situation Analyse…" at bounding box center [201, 120] width 403 height 240
drag, startPoint x: 368, startPoint y: 139, endPoint x: 365, endPoint y: 139, distance: 2.7
click at [368, 139] on div "Replanifier cette action" at bounding box center [357, 140] width 48 height 9
select select "9"
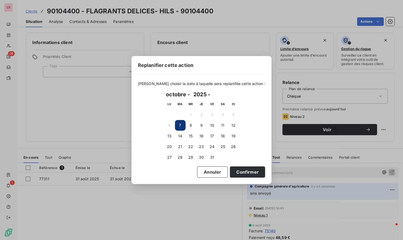
click at [181, 135] on button "14" at bounding box center [180, 136] width 11 height 11
click at [236, 170] on button "Confirmer" at bounding box center [247, 171] width 35 height 11
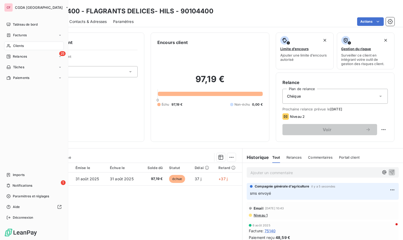
click at [17, 172] on div "Imports" at bounding box center [33, 175] width 59 height 9
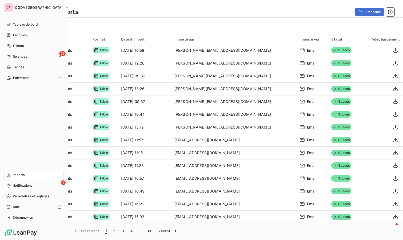
click at [13, 56] on span "Relances" at bounding box center [20, 56] width 14 height 5
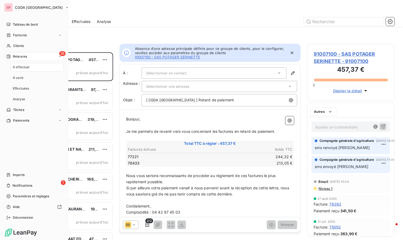
scroll to position [183, 83]
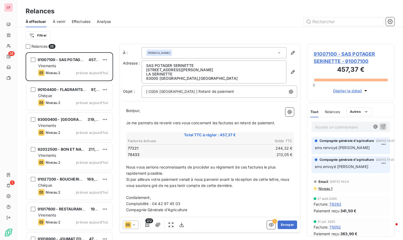
click at [76, 98] on div "Chéque" at bounding box center [73, 95] width 70 height 5
click at [64, 98] on div "Virements" at bounding box center [73, 95] width 70 height 5
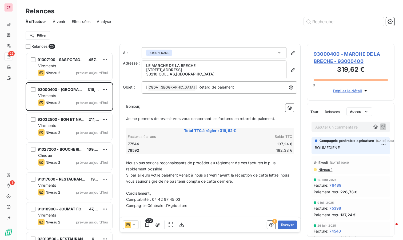
click at [73, 71] on div "Niveau 2 prévue aujourd’hui" at bounding box center [73, 73] width 70 height 6
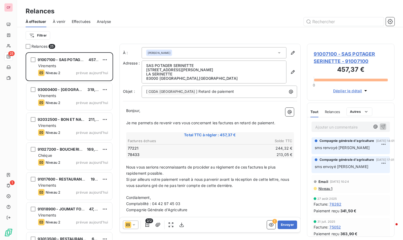
click at [82, 89] on span "93000400 - MARCHE DE LA BRECHE" at bounding box center [69, 89] width 63 height 5
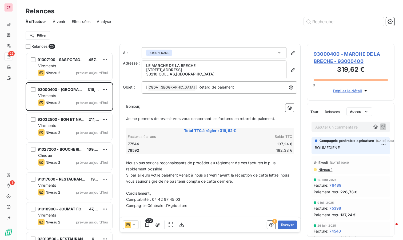
click at [346, 57] on span "93000400 - MARCHE DE LA BRECHE - 93000400" at bounding box center [350, 57] width 74 height 14
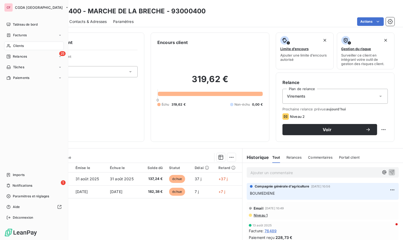
click at [17, 177] on span "Imports" at bounding box center [19, 174] width 12 height 5
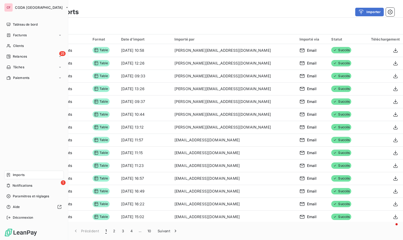
click at [14, 23] on span "Tableau de bord" at bounding box center [25, 24] width 25 height 5
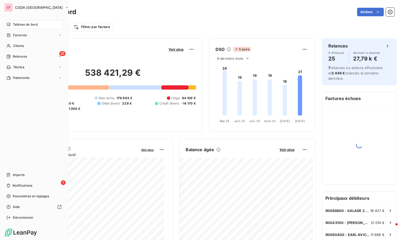
click at [22, 174] on span "Imports" at bounding box center [19, 174] width 12 height 5
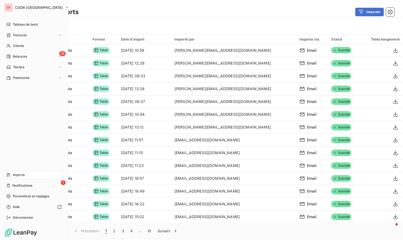
click at [20, 22] on span "Tableau de bord" at bounding box center [25, 24] width 25 height 5
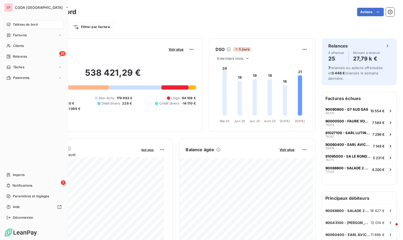
click at [25, 58] on span "Relances" at bounding box center [20, 56] width 14 height 5
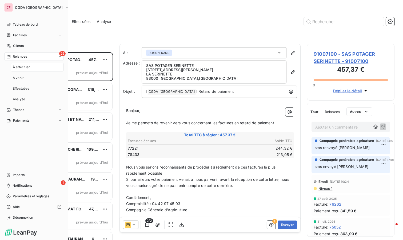
scroll to position [183, 83]
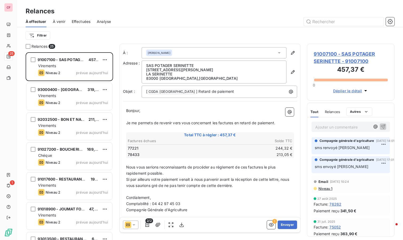
click at [89, 95] on div "Virements" at bounding box center [73, 95] width 70 height 5
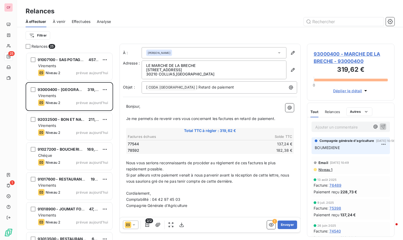
click at [322, 63] on span "93000400 - MARCHE DE LA BRECHE - 93000400" at bounding box center [350, 57] width 74 height 14
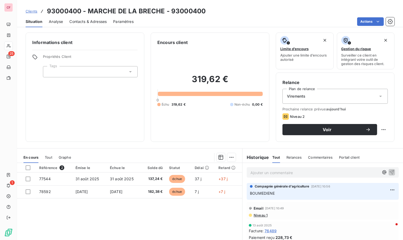
click at [267, 170] on p "Ajouter un commentaire ﻿" at bounding box center [314, 172] width 128 height 7
click at [277, 171] on p "boumediene" at bounding box center [314, 172] width 128 height 6
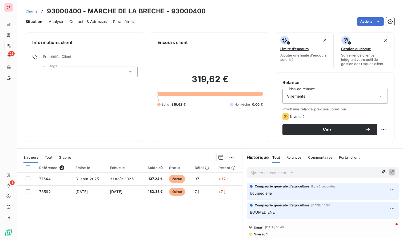
click at [380, 128] on html "CF 25 1 Clients 93000400 - MARCHE DE LA BRECHE - 93000400 Situation Analyse Con…" at bounding box center [201, 120] width 403 height 240
click at [358, 140] on div "Replanifier cette action" at bounding box center [357, 140] width 48 height 9
select select "9"
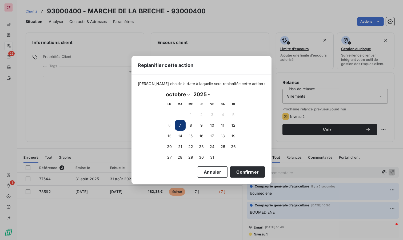
click at [178, 137] on button "14" at bounding box center [180, 136] width 11 height 11
click at [242, 173] on button "Confirmer" at bounding box center [247, 171] width 35 height 11
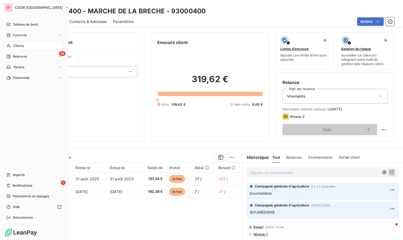
click at [18, 59] on div "24 Relances" at bounding box center [33, 56] width 59 height 9
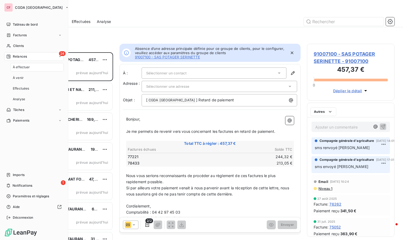
scroll to position [183, 83]
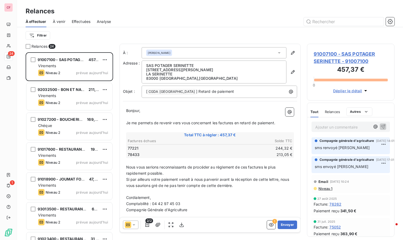
click at [75, 98] on div "92032500 - BON ET NATUREL - BeN 211,55 € Virements Niveau 2 prévue aujourd’hui" at bounding box center [69, 96] width 86 height 27
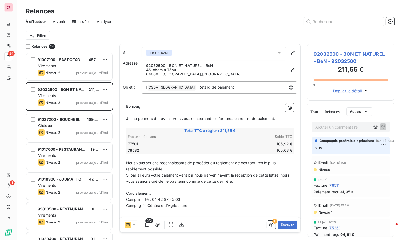
click at [335, 53] on span "92032500 - BON ET NATUREL - BeN - 92032500" at bounding box center [350, 57] width 74 height 14
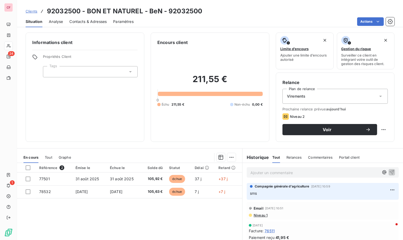
click at [143, 195] on td "105,63 €" at bounding box center [153, 191] width 25 height 13
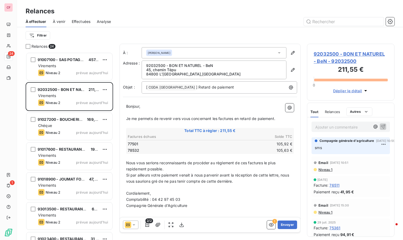
scroll to position [183, 83]
click at [70, 127] on div "Chéque" at bounding box center [73, 125] width 70 height 5
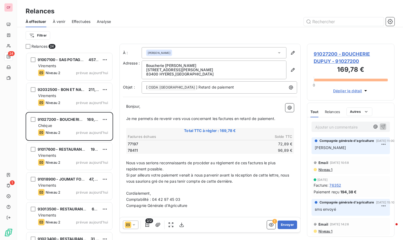
click at [328, 55] on span "91027200 - BOUCHERIE DUPUY - 91027200" at bounding box center [350, 57] width 74 height 14
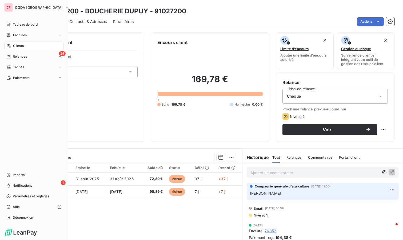
click at [18, 54] on span "Relances" at bounding box center [20, 56] width 14 height 5
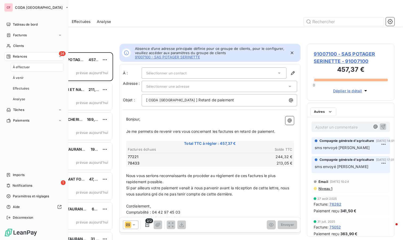
scroll to position [183, 83]
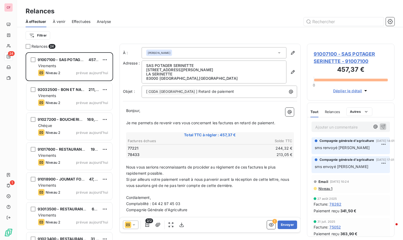
click at [80, 151] on span "91017600 - RESTAURANT LE GASQUET- JOUMAT" at bounding box center [83, 149] width 90 height 5
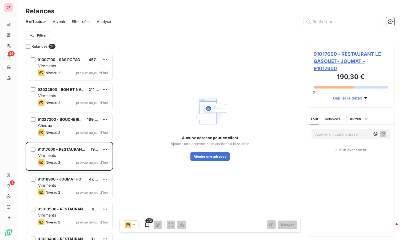
click at [332, 56] on span "91017600 - RESTAURANT LE GASQUET- JOUMAT - 91017600" at bounding box center [350, 61] width 74 height 22
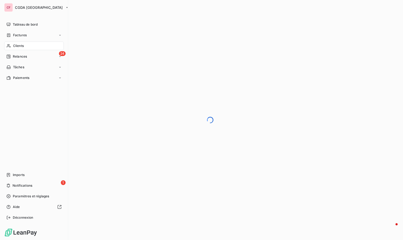
click at [15, 24] on span "Tableau de bord" at bounding box center [25, 24] width 25 height 5
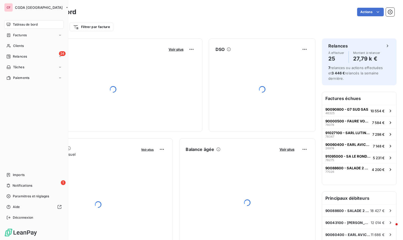
click at [20, 175] on span "Imports" at bounding box center [19, 174] width 12 height 5
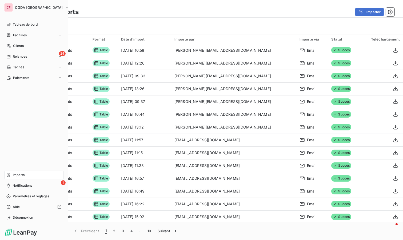
click at [11, 56] on div "Relances" at bounding box center [16, 56] width 21 height 5
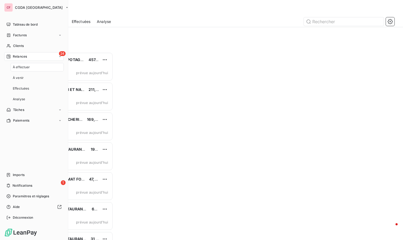
scroll to position [183, 83]
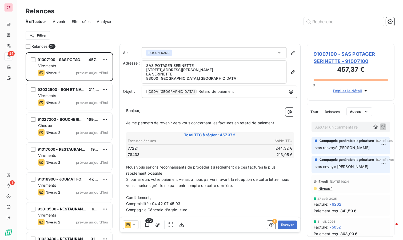
click at [65, 157] on div "Virements" at bounding box center [73, 155] width 70 height 5
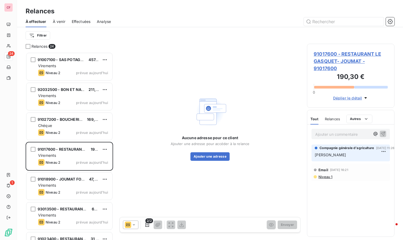
click at [343, 59] on span "91017600 - RESTAURANT LE GASQUET- JOUMAT - 91017600" at bounding box center [350, 61] width 74 height 22
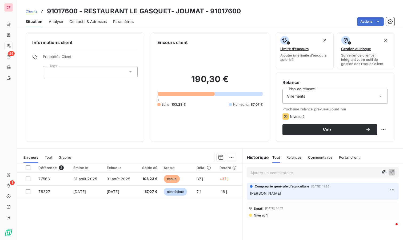
click at [353, 91] on div "Virements" at bounding box center [334, 96] width 105 height 15
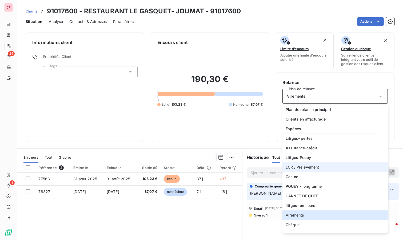
click at [310, 164] on span "LCR / Prélèvement" at bounding box center [302, 166] width 34 height 5
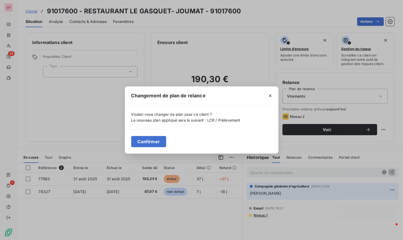
click at [147, 141] on button "Confirmer" at bounding box center [148, 141] width 35 height 11
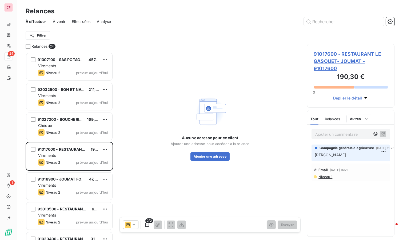
scroll to position [183, 83]
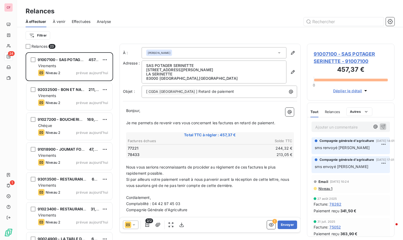
click at [72, 158] on div "91018900 - JOUMAT FOOD TRUCK 47,64 € Virements Niveau 2 prévue [DATE]" at bounding box center [69, 156] width 86 height 27
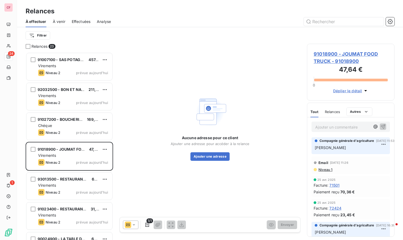
click at [327, 61] on span "91018900 - JOUMAT FOOD TRUCK - 91018900" at bounding box center [350, 57] width 74 height 14
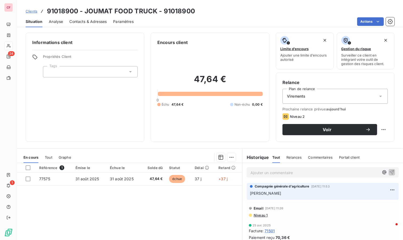
click at [345, 95] on div "Virements" at bounding box center [334, 96] width 105 height 15
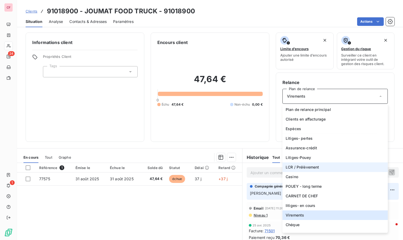
click at [309, 165] on span "LCR / Prélèvement" at bounding box center [302, 166] width 34 height 5
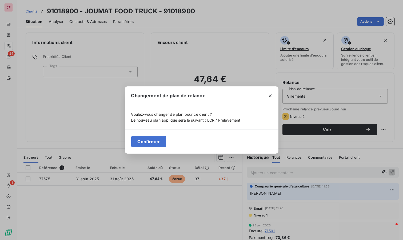
click at [150, 140] on button "Confirmer" at bounding box center [148, 141] width 35 height 11
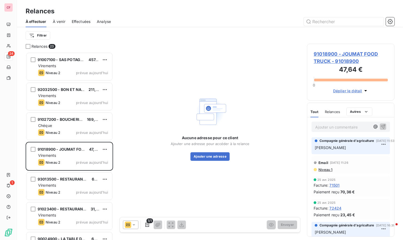
scroll to position [183, 83]
click at [81, 151] on div "91018900 - JOUMAT FOOD TRUCK" at bounding box center [61, 149] width 47 height 5
click at [74, 161] on div "Niveau 2 prévue aujourd’hui" at bounding box center [73, 162] width 70 height 6
click at [72, 183] on div "Virements" at bounding box center [73, 185] width 70 height 5
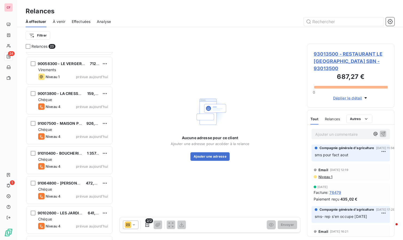
scroll to position [499, 0]
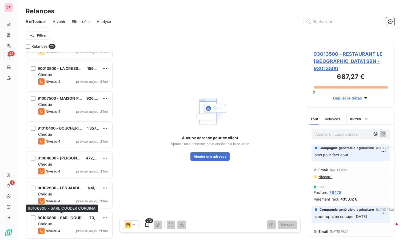
click at [70, 218] on span "90106800 - SARL COUDER CORDINA" at bounding box center [71, 217] width 67 height 5
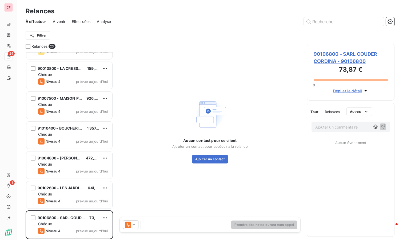
click at [66, 195] on div "Chéque" at bounding box center [73, 193] width 70 height 5
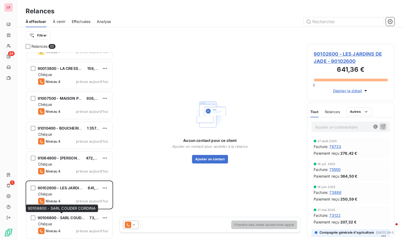
click at [57, 215] on div "90106800 - SARL COUDER CORDINA" at bounding box center [61, 217] width 47 height 5
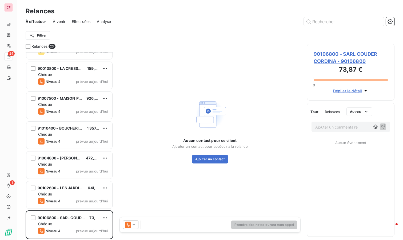
click at [337, 55] on span "90106800 - SARL COUDER CORDINA - 90106800" at bounding box center [350, 57] width 74 height 14
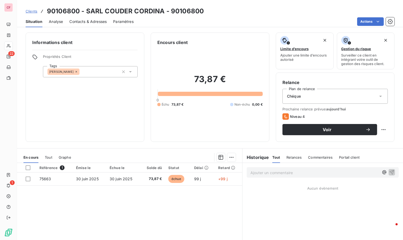
drag, startPoint x: 77, startPoint y: 36, endPoint x: 99, endPoint y: 98, distance: 65.5
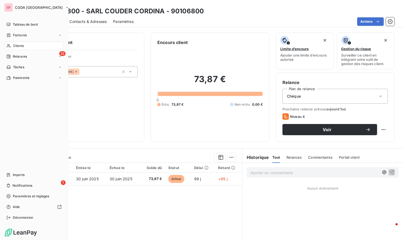
click at [15, 58] on span "Relances" at bounding box center [20, 56] width 14 height 5
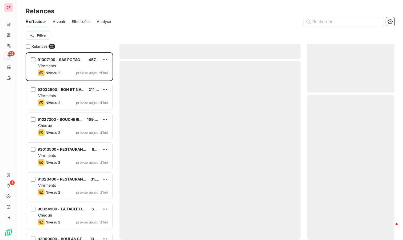
scroll to position [183, 83]
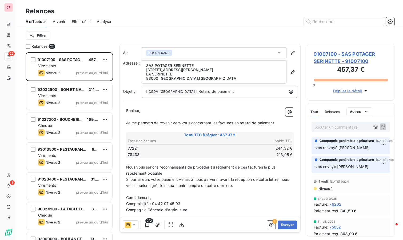
click at [51, 64] on span "Virements" at bounding box center [47, 65] width 18 height 5
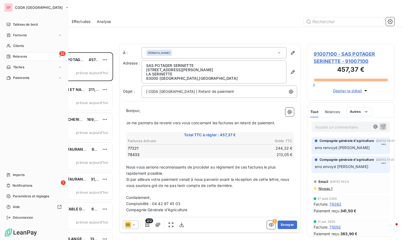
click at [11, 175] on div "Imports" at bounding box center [33, 175] width 59 height 9
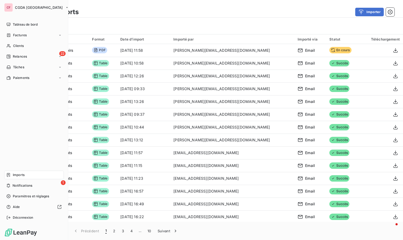
click at [9, 55] on icon at bounding box center [9, 57] width 4 height 4
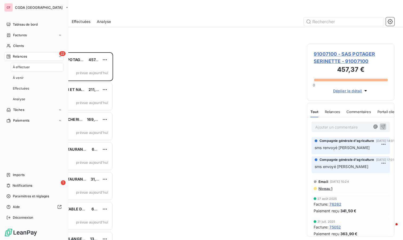
scroll to position [183, 83]
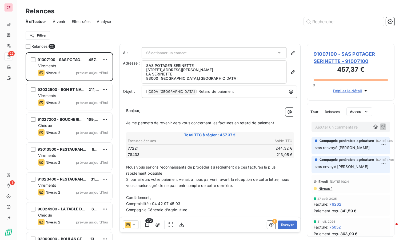
click at [83, 97] on div "Virements" at bounding box center [73, 95] width 70 height 5
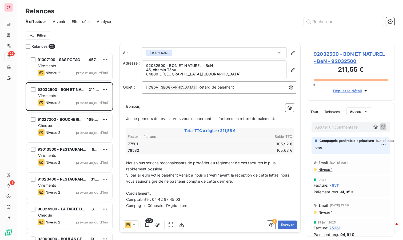
click at [75, 129] on div "Niveau 2 prévue aujourd’hui" at bounding box center [73, 132] width 70 height 6
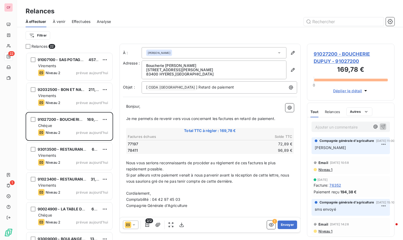
click at [69, 156] on div "Virements" at bounding box center [73, 155] width 70 height 5
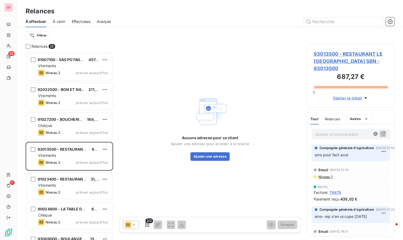
click at [334, 59] on span "93013500 - RESTAURANT LE [GEOGRAPHIC_DATA] SBN - 93013500" at bounding box center [350, 61] width 74 height 22
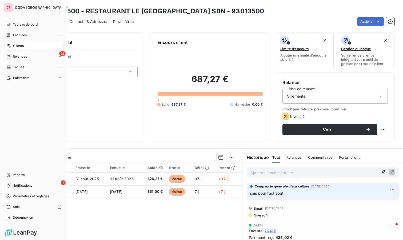
click at [14, 56] on span "Relances" at bounding box center [20, 56] width 14 height 5
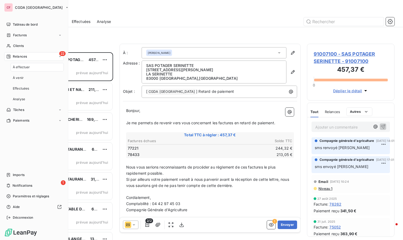
scroll to position [183, 83]
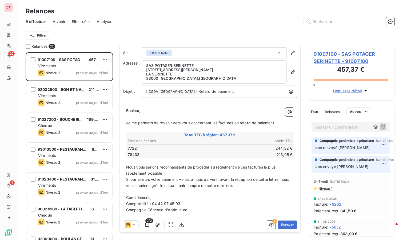
click at [62, 128] on div "Chéque" at bounding box center [73, 125] width 70 height 5
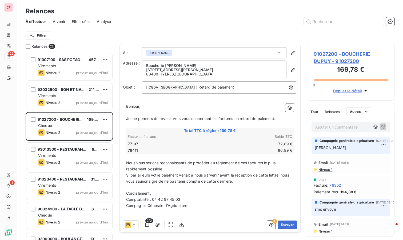
click at [75, 155] on div "Virements" at bounding box center [73, 155] width 70 height 5
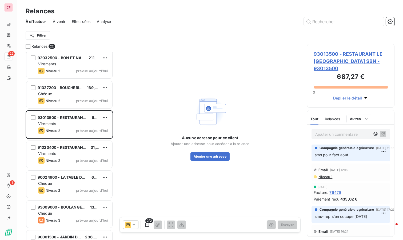
scroll to position [59, 0]
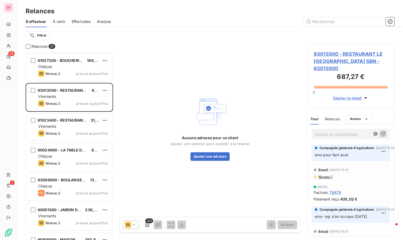
click at [335, 133] on p "Ajouter un commentaire ﻿" at bounding box center [342, 134] width 55 height 7
click at [106, 89] on html "CF 22 1 Relances À effectuer À venir Effectuées Analyse Filtrer Relances 22 910…" at bounding box center [201, 120] width 403 height 240
click at [102, 98] on div "Replanifier cette action" at bounding box center [82, 100] width 48 height 9
select select "9"
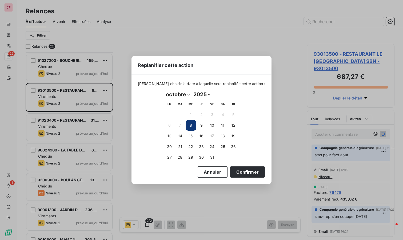
click at [182, 136] on button "14" at bounding box center [180, 136] width 11 height 11
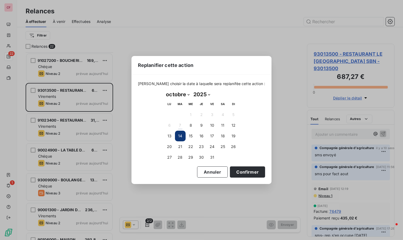
click at [244, 169] on button "Confirmer" at bounding box center [247, 171] width 35 height 11
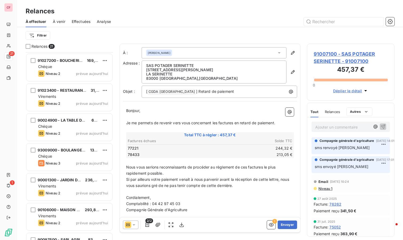
click at [66, 99] on div "91023400 - RESTAURANT LE GASQUET 31,77 € Virements Niveau 2 prévue [DATE]" at bounding box center [69, 97] width 86 height 27
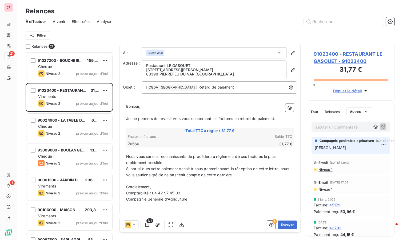
click at [81, 95] on div "Virements" at bounding box center [73, 96] width 70 height 5
click at [330, 57] on span "91023400 - RESTAURANT LE GASQUET - 91023400" at bounding box center [350, 57] width 74 height 14
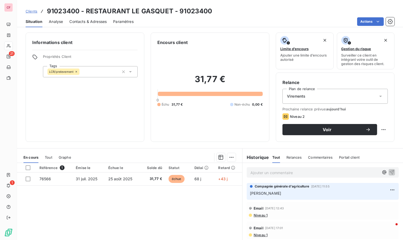
click at [373, 94] on div "Virements" at bounding box center [334, 96] width 105 height 15
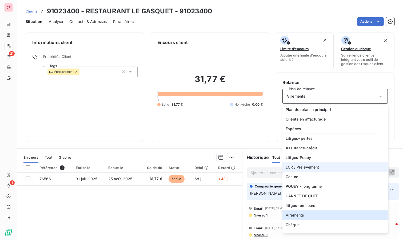
click at [331, 163] on li "LCR / Prélèvement" at bounding box center [334, 167] width 105 height 10
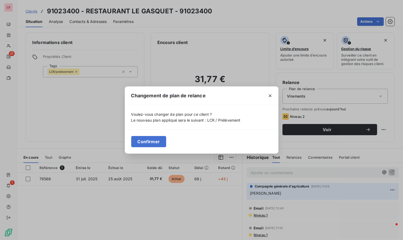
click at [138, 143] on button "Confirmer" at bounding box center [148, 141] width 35 height 11
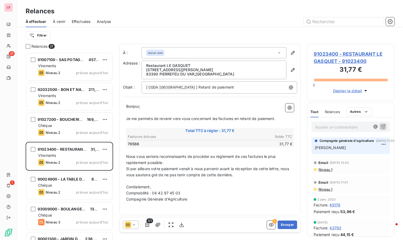
scroll to position [183, 83]
click at [77, 153] on div "Virements" at bounding box center [73, 155] width 70 height 5
click at [77, 183] on div "Chéque" at bounding box center [73, 185] width 70 height 5
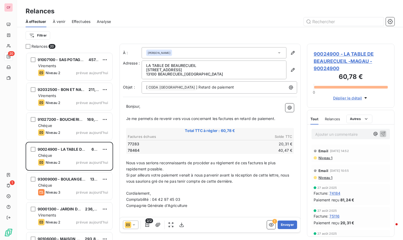
scroll to position [183, 83]
click at [68, 126] on div "Chéque" at bounding box center [73, 125] width 70 height 5
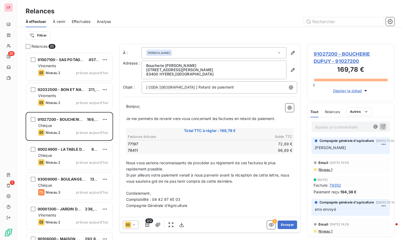
click at [75, 159] on div "Niveau 2 prévue aujourd’hui" at bounding box center [73, 162] width 70 height 6
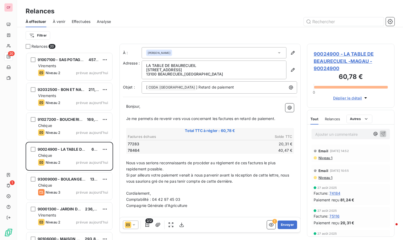
click at [129, 225] on icon at bounding box center [127, 224] width 3 height 3
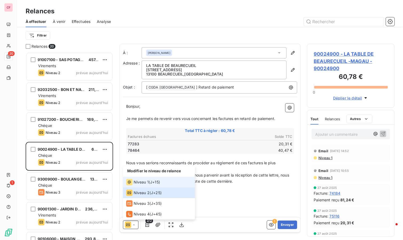
click at [141, 183] on span "Niveau 1" at bounding box center [140, 181] width 15 height 5
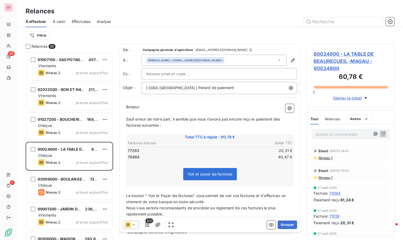
click at [281, 224] on button "Envoyer" at bounding box center [286, 224] width 19 height 9
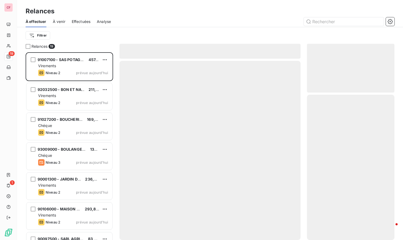
click at [58, 160] on span "Niveau 3" at bounding box center [53, 162] width 15 height 4
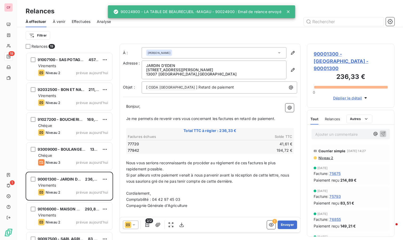
click at [58, 160] on span "Niveau 3" at bounding box center [53, 162] width 15 height 4
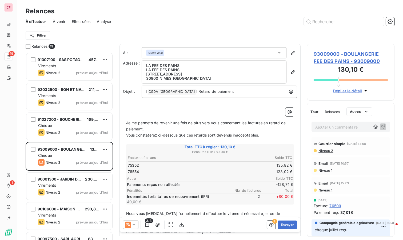
click at [106, 149] on html "CF 19 1 Relances À effectuer À venir Effectuées Analyse Filtrer Relances 19 910…" at bounding box center [201, 120] width 403 height 240
click at [95, 159] on div "Replanifier cette action" at bounding box center [82, 159] width 48 height 9
select select "9"
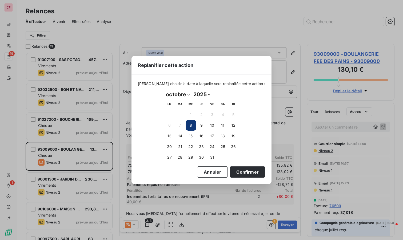
click at [182, 140] on button "14" at bounding box center [180, 136] width 11 height 11
click at [236, 167] on button "Confirmer" at bounding box center [247, 171] width 35 height 11
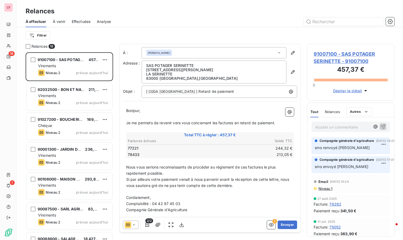
click at [62, 161] on div "Niveau 2 prévue aujourd’hui" at bounding box center [73, 162] width 70 height 6
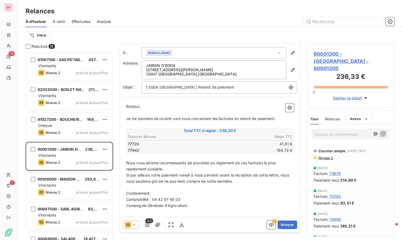
click at [322, 58] on span "90001300 - JARDIN D'EDEN - 90001300" at bounding box center [350, 61] width 74 height 22
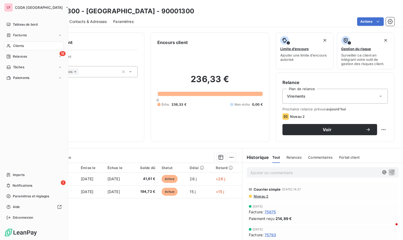
click at [16, 44] on span "Clients" at bounding box center [18, 45] width 11 height 5
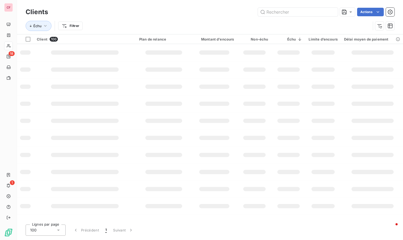
drag, startPoint x: 283, startPoint y: 13, endPoint x: 286, endPoint y: 13, distance: 2.9
click at [285, 13] on input "text" at bounding box center [298, 12] width 80 height 9
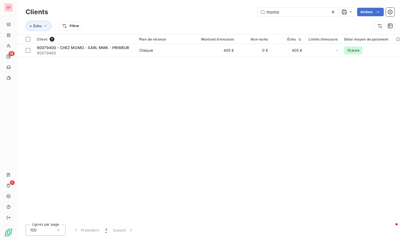
type input "momo"
click at [154, 46] on td "Chéque" at bounding box center [163, 50] width 55 height 13
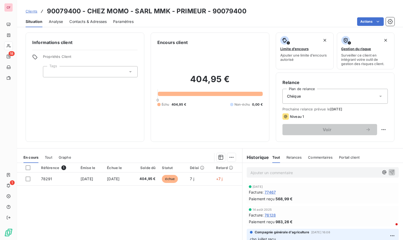
click at [259, 171] on p "Ajouter un commentaire ﻿" at bounding box center [314, 172] width 128 height 7
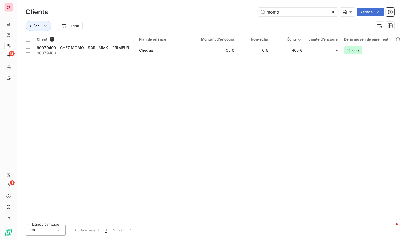
click at [164, 49] on span "Chéque" at bounding box center [163, 50] width 49 height 5
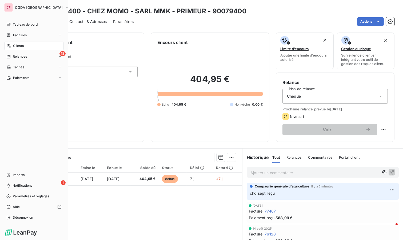
click at [22, 45] on span "Clients" at bounding box center [18, 45] width 11 height 5
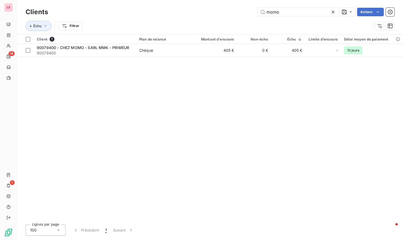
click at [285, 14] on input "momo" at bounding box center [298, 12] width 80 height 9
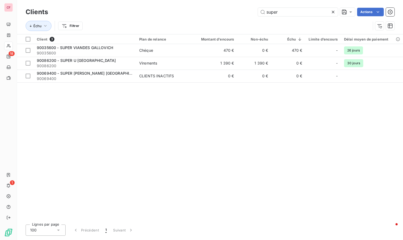
type input "super"
click at [142, 49] on div "Chéque" at bounding box center [146, 50] width 14 height 5
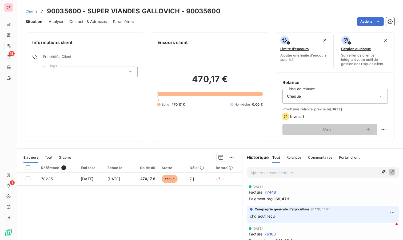
click at [266, 170] on p "Ajouter un commentaire ﻿" at bounding box center [314, 172] width 128 height 7
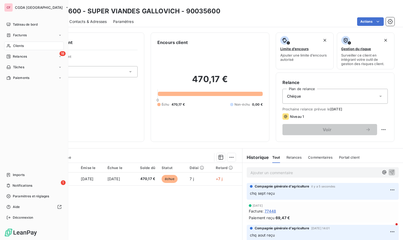
click at [14, 58] on span "Relances" at bounding box center [20, 56] width 14 height 5
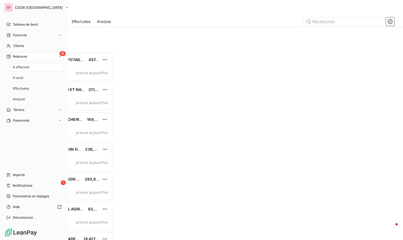
scroll to position [183, 83]
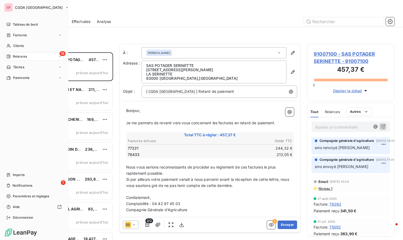
click at [19, 46] on span "Clients" at bounding box center [18, 45] width 11 height 5
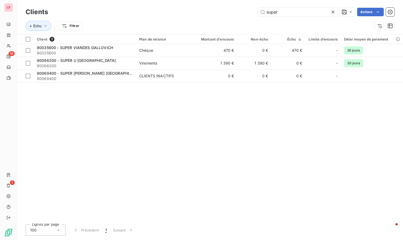
click at [289, 11] on input "super" at bounding box center [298, 12] width 80 height 9
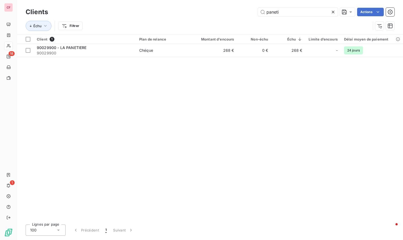
type input "paneti"
click at [110, 54] on span "90029900" at bounding box center [85, 52] width 96 height 5
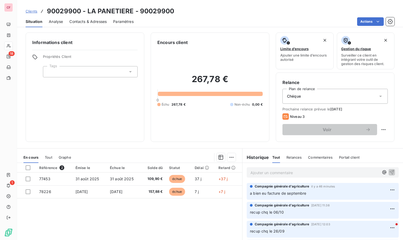
click at [257, 171] on p "Ajouter un commentaire ﻿" at bounding box center [314, 172] width 128 height 7
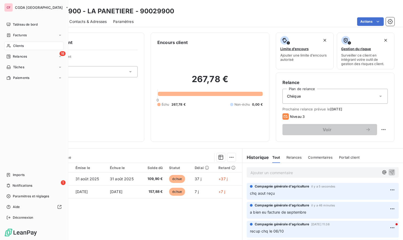
click at [15, 55] on span "Relances" at bounding box center [20, 56] width 14 height 5
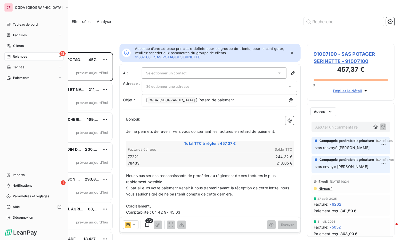
scroll to position [183, 83]
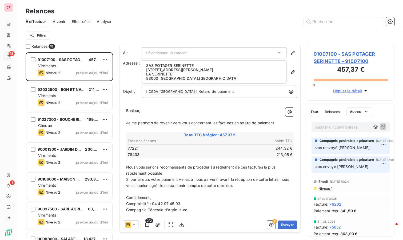
click at [79, 124] on div "Chéque" at bounding box center [73, 125] width 70 height 5
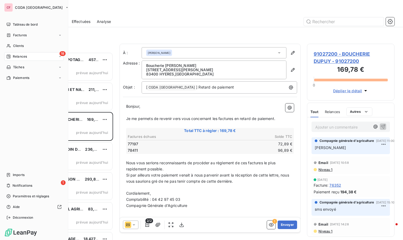
click at [11, 173] on div "Imports" at bounding box center [33, 175] width 59 height 9
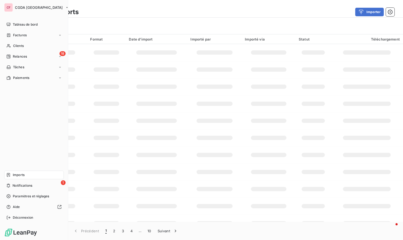
click at [14, 58] on span "Relances" at bounding box center [20, 56] width 14 height 5
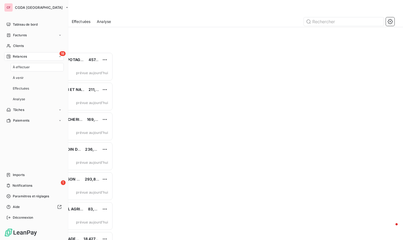
scroll to position [183, 83]
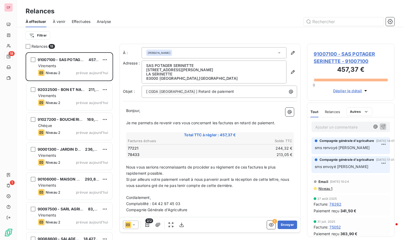
click at [69, 161] on div "Niveau 2 prévue aujourd’hui" at bounding box center [73, 162] width 70 height 6
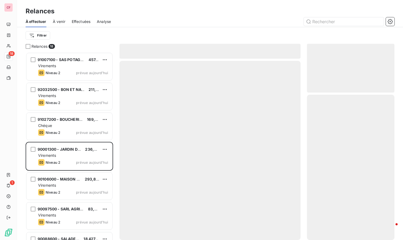
click at [85, 175] on div "90106000 - MAISON ALMA 293,88 € Virements Niveau 2 prévue aujourd’hui" at bounding box center [69, 185] width 86 height 27
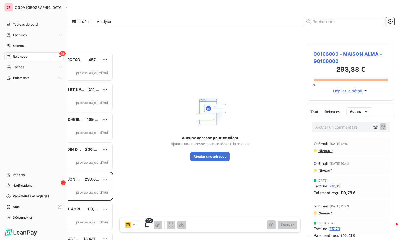
click at [19, 174] on span "Imports" at bounding box center [19, 174] width 12 height 5
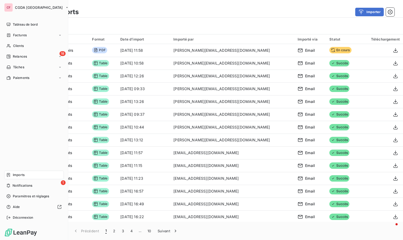
click at [23, 21] on div "Tableau de bord" at bounding box center [33, 24] width 59 height 9
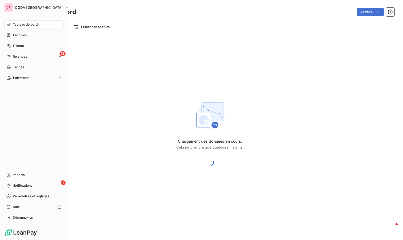
click at [20, 58] on span "Relances" at bounding box center [20, 56] width 14 height 5
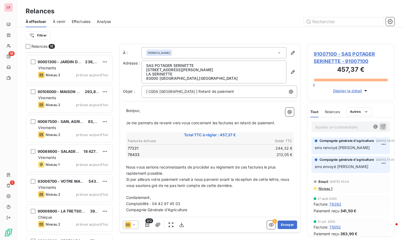
scroll to position [89, 0]
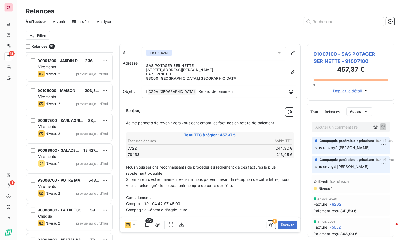
click at [78, 125] on div "Virements" at bounding box center [73, 126] width 70 height 5
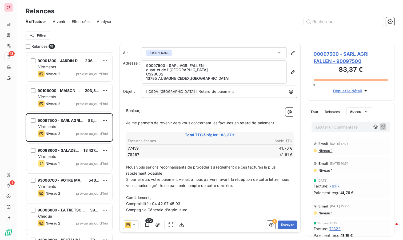
click at [328, 52] on span "90097500 - SARL AGRI FALLEN - 90097500" at bounding box center [350, 57] width 74 height 14
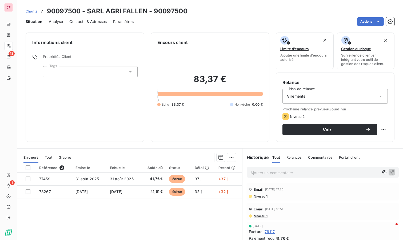
click at [49, 157] on span "Tout" at bounding box center [48, 157] width 7 height 4
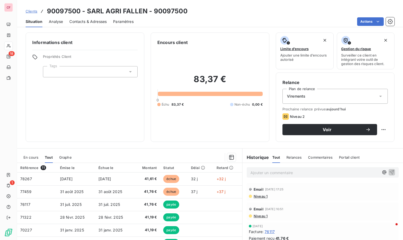
click at [30, 158] on span "En cours" at bounding box center [30, 157] width 15 height 4
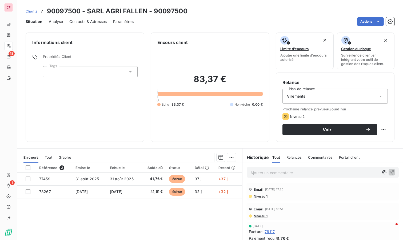
click at [377, 132] on html "CF 18 1 Clients 90097500 - SARL AGRI FALLEN - 90097500 Situation Analyse Contac…" at bounding box center [201, 120] width 403 height 240
click at [357, 142] on div "Replanifier cette action" at bounding box center [357, 140] width 48 height 9
select select "9"
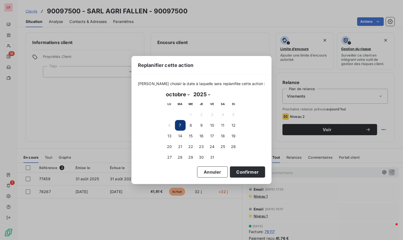
click at [179, 132] on button "14" at bounding box center [180, 136] width 11 height 11
click at [242, 171] on button "Confirmer" at bounding box center [247, 171] width 35 height 11
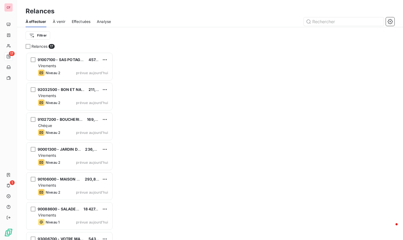
scroll to position [183, 83]
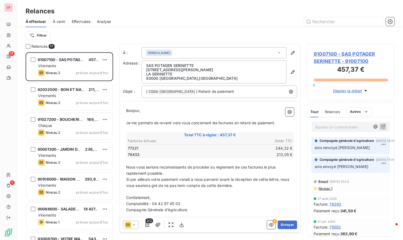
click at [83, 163] on span "prévue aujourd’hui" at bounding box center [92, 162] width 32 height 4
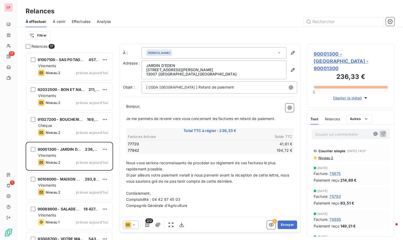
click at [331, 52] on span "90001300 - JARDIN D'EDEN - 90001300" at bounding box center [350, 61] width 74 height 22
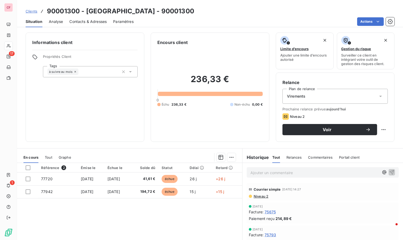
click at [269, 170] on p "Ajouter un commentaire ﻿" at bounding box center [314, 172] width 128 height 7
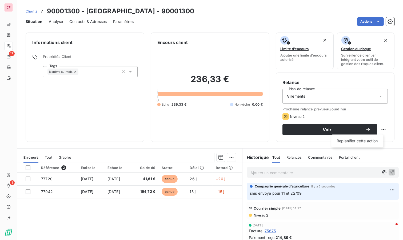
click at [376, 129] on html "CF 17 1 Clients 90001300 - JARDIN D'EDEN - 90001300 Situation Analyse Contacts …" at bounding box center [201, 120] width 403 height 240
click at [364, 141] on div "Replanifier cette action" at bounding box center [357, 140] width 48 height 9
select select "9"
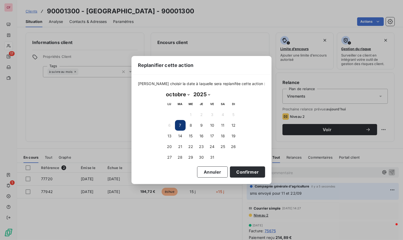
click at [183, 138] on button "14" at bounding box center [180, 136] width 11 height 11
click at [237, 173] on button "Confirmer" at bounding box center [247, 171] width 35 height 11
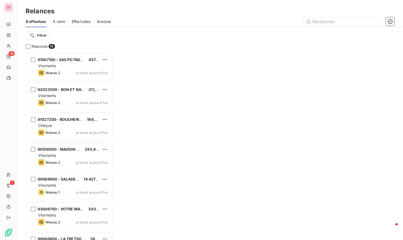
scroll to position [183, 83]
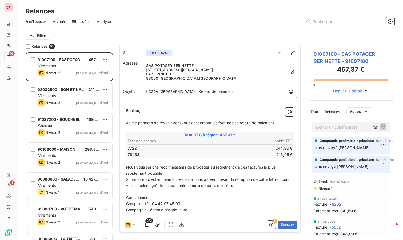
click at [88, 194] on span "prévue aujourd’hui" at bounding box center [92, 192] width 32 height 4
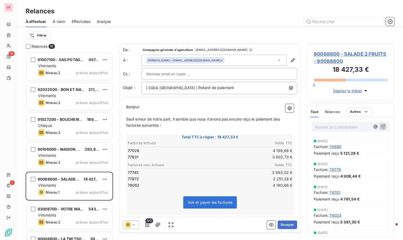
click at [106, 177] on html "CF 16 1 Relances À effectuer À venir Effectuées Analyse Filtrer Relances 16 910…" at bounding box center [201, 120] width 403 height 240
click at [93, 188] on div "Replanifier cette action" at bounding box center [82, 189] width 48 height 9
select select "9"
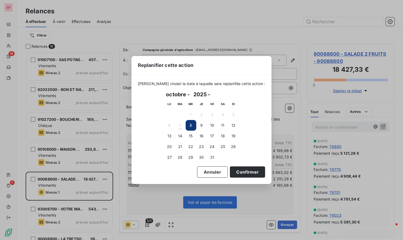
click at [183, 137] on button "14" at bounding box center [180, 136] width 11 height 11
click at [245, 177] on button "Confirmer" at bounding box center [247, 171] width 35 height 11
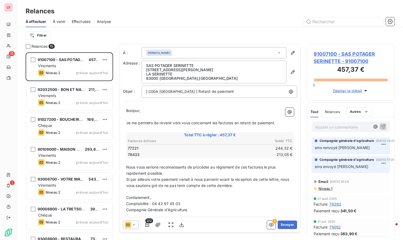
click at [82, 181] on span "93006700 - VOTRE MARCHE - EPICERIE" at bounding box center [75, 179] width 74 height 5
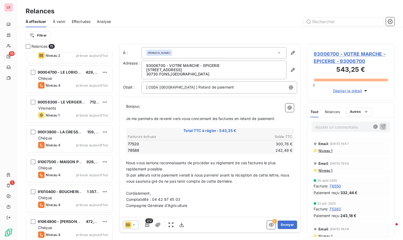
scroll to position [207, 0]
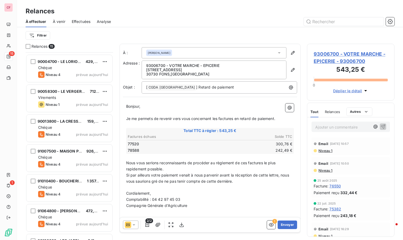
click at [67, 69] on div "Chéque" at bounding box center [73, 67] width 70 height 5
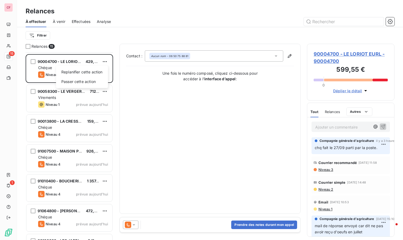
click at [106, 60] on html "CF 15 1 Relances À effectuer À venir Effectuées Analyse Filtrer Relances 15 900…" at bounding box center [201, 120] width 403 height 240
click at [90, 70] on div "Replanifier cette action" at bounding box center [82, 72] width 48 height 9
select select "9"
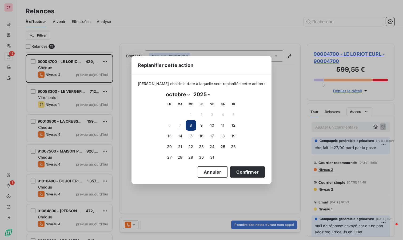
click at [179, 137] on button "14" at bounding box center [180, 136] width 11 height 11
click at [244, 174] on button "Confirmer" at bounding box center [247, 171] width 35 height 11
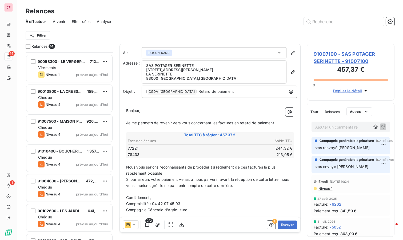
click at [70, 66] on div "Virements" at bounding box center [73, 67] width 70 height 5
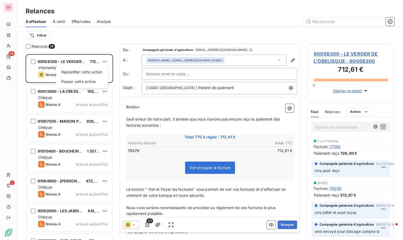
click at [104, 60] on html "CF 14 1 Relances À effectuer À venir Effectuées Analyse Filtrer Relances 14 900…" at bounding box center [201, 120] width 403 height 240
click at [83, 70] on div "Replanifier cette action" at bounding box center [82, 72] width 48 height 9
select select "9"
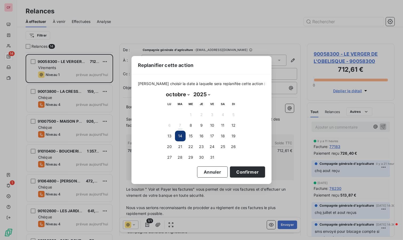
click at [179, 144] on button "21" at bounding box center [180, 146] width 11 height 11
click at [179, 136] on button "14" at bounding box center [180, 136] width 11 height 11
click at [247, 173] on button "Confirmer" at bounding box center [247, 171] width 35 height 11
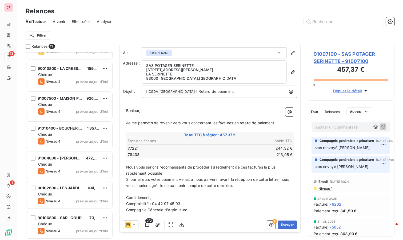
scroll to position [200, 0]
click at [62, 70] on span "90013800 - LA CRESSONNIERRE" at bounding box center [68, 68] width 60 height 5
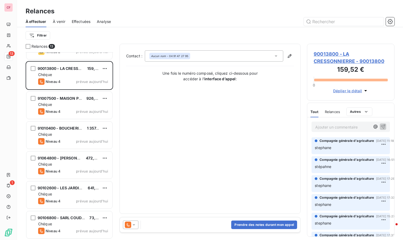
click at [325, 62] on span "90013800 - LA CRESSONNIERRE - 90013800" at bounding box center [350, 57] width 74 height 14
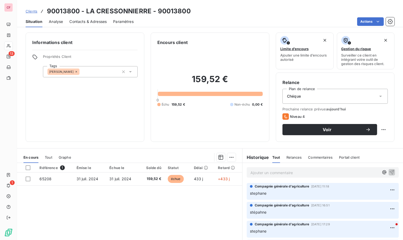
click at [380, 130] on html "CF 13 1 Clients 90013800 - LA CRESSONNIERRE - 90013800 Situation Analyse Contac…" at bounding box center [201, 120] width 403 height 240
click at [372, 139] on div "Replanifier cette action" at bounding box center [357, 140] width 48 height 9
select select "9"
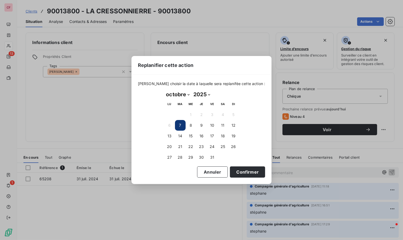
click at [179, 139] on button "14" at bounding box center [180, 136] width 11 height 11
click at [239, 172] on button "Confirmer" at bounding box center [247, 171] width 35 height 11
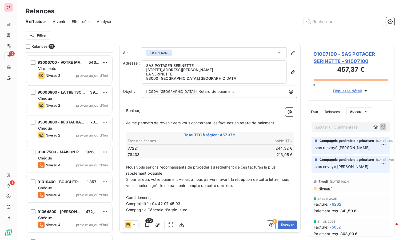
scroll to position [171, 0]
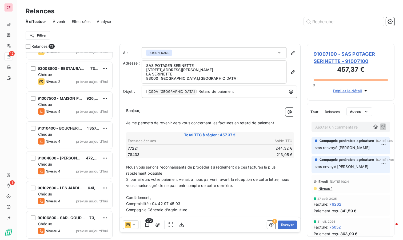
click at [64, 220] on div "90106800 - SARL COUDER CORDINA" at bounding box center [61, 217] width 47 height 5
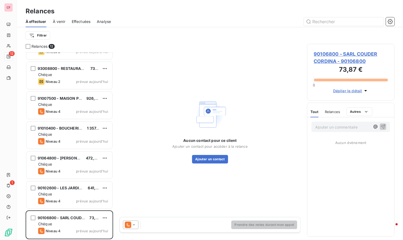
click at [327, 62] on span "90106800 - SARL COUDER CORDINA - 90106800" at bounding box center [350, 57] width 74 height 14
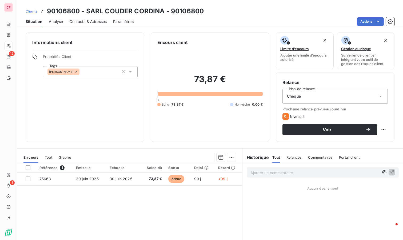
click at [380, 130] on html "CF 12 1 Clients 90106800 - SARL COUDER CORDINA - 90106800 Situation Analyse Con…" at bounding box center [201, 120] width 403 height 240
click at [341, 140] on div "Replanifier cette action" at bounding box center [357, 140] width 48 height 9
select select "9"
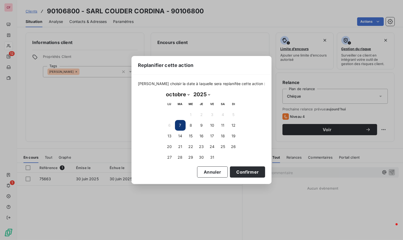
click at [182, 133] on button "14" at bounding box center [180, 136] width 11 height 11
click at [238, 172] on button "Confirmer" at bounding box center [247, 171] width 35 height 11
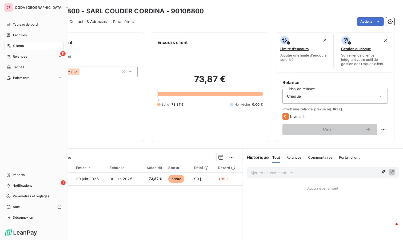
click at [18, 55] on span "Relances" at bounding box center [20, 56] width 14 height 5
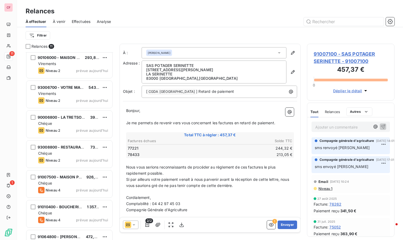
scroll to position [141, 0]
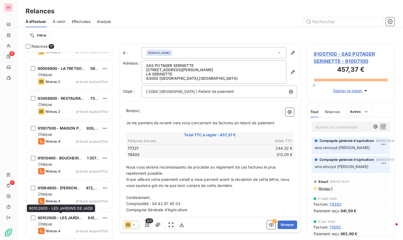
click at [71, 219] on span "90102600 - LES JARDINS DE JADE" at bounding box center [70, 217] width 64 height 5
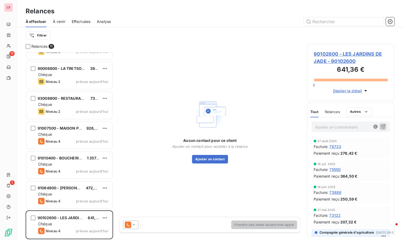
click at [333, 55] on span "90102600 - LES JARDINS DE JADE - 90102600" at bounding box center [350, 57] width 74 height 14
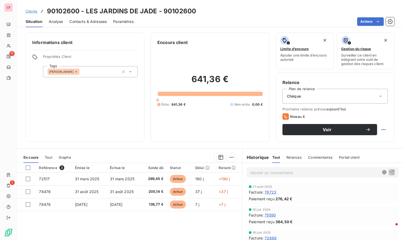
click at [380, 129] on html "CF 11 1 Clients 90102600 - LES JARDINS DE JADE - 90102600 Situation Analyse Con…" at bounding box center [201, 120] width 403 height 240
click at [367, 139] on div "Replanifier cette action" at bounding box center [357, 140] width 48 height 9
select select "9"
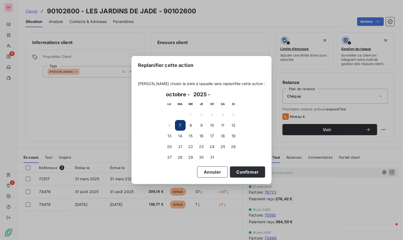
click at [177, 133] on button "14" at bounding box center [180, 136] width 11 height 11
click at [234, 171] on button "Confirmer" at bounding box center [247, 171] width 35 height 11
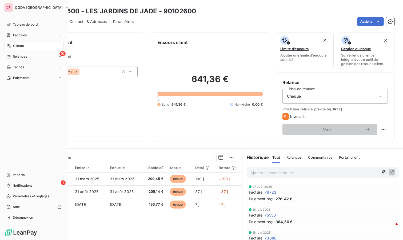
click at [11, 55] on div "Relances" at bounding box center [16, 56] width 21 height 5
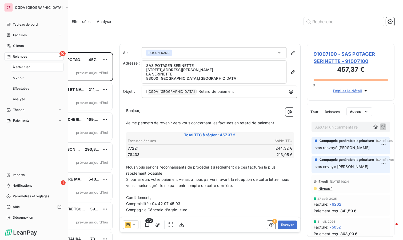
scroll to position [183, 83]
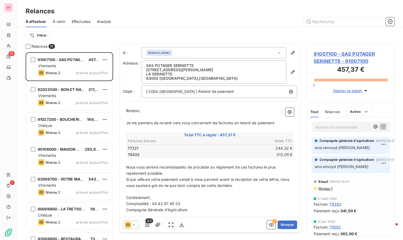
click at [74, 185] on div "Virements" at bounding box center [73, 185] width 70 height 5
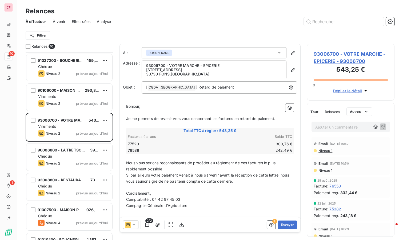
scroll to position [111, 0]
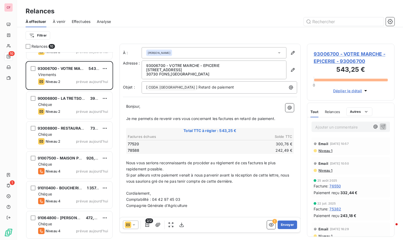
click at [70, 226] on div "Chéque" at bounding box center [73, 223] width 70 height 5
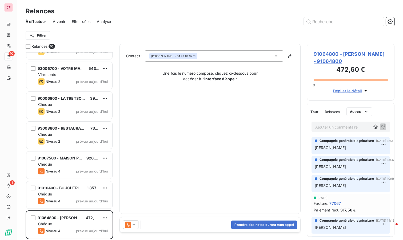
click at [332, 57] on span "91064800 - BOUCHERIE FRANCESCHINI - 91064800" at bounding box center [350, 57] width 74 height 14
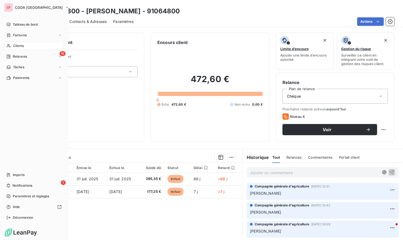
click at [12, 58] on div "Relances" at bounding box center [16, 56] width 21 height 5
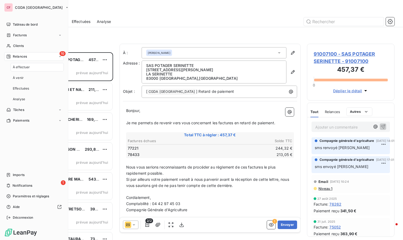
scroll to position [183, 83]
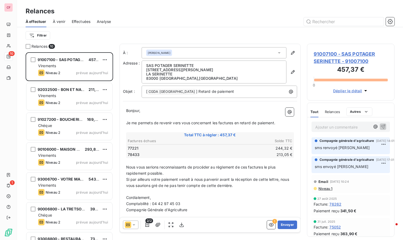
click at [83, 96] on div "Virements" at bounding box center [73, 95] width 70 height 5
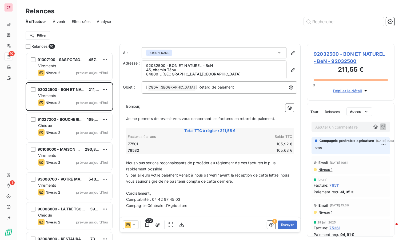
click at [327, 53] on span "92032500 - BON ET NATUREL - BeN - 92032500" at bounding box center [350, 57] width 74 height 14
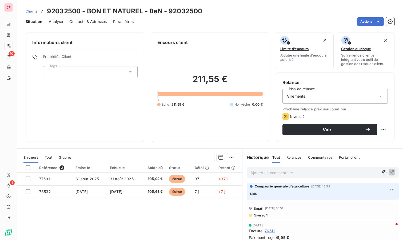
click at [52, 105] on div "Informations client Propriétés Client Tags" at bounding box center [85, 87] width 119 height 109
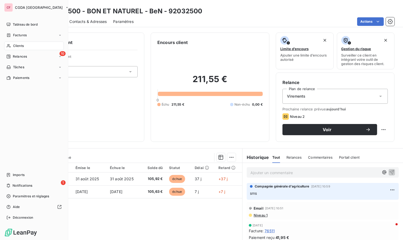
click at [23, 56] on span "Relances" at bounding box center [20, 56] width 14 height 5
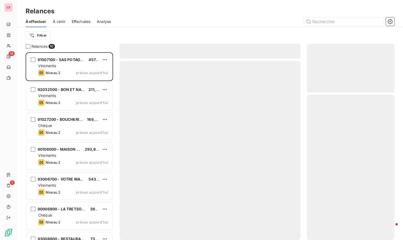
scroll to position [183, 83]
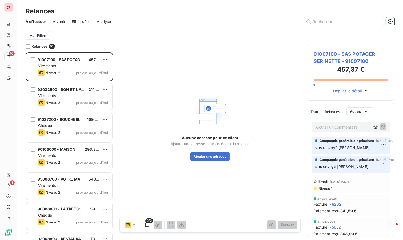
scroll to position [183, 83]
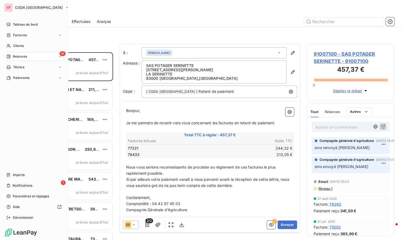
click at [8, 173] on icon at bounding box center [8, 175] width 4 height 4
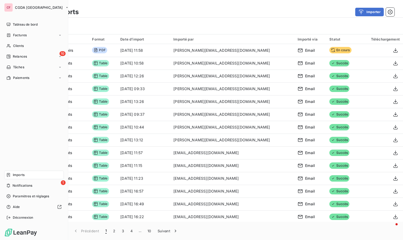
click at [25, 23] on span "Tableau de bord" at bounding box center [25, 24] width 25 height 5
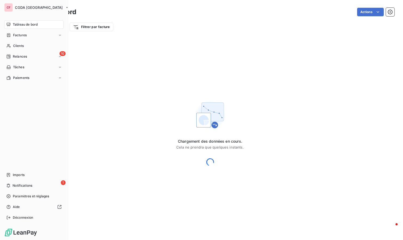
click at [29, 54] on div "10 Relances" at bounding box center [33, 56] width 59 height 9
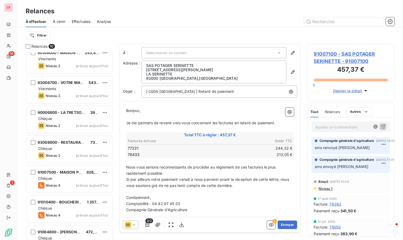
scroll to position [111, 0]
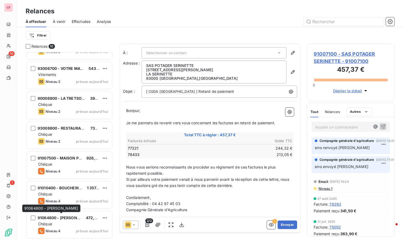
click at [73, 217] on span "91064800 - [PERSON_NAME]" at bounding box center [65, 217] width 54 height 5
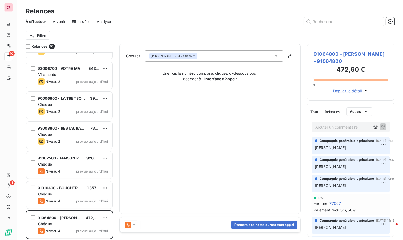
click at [337, 126] on p "Ajouter un commentaire ﻿" at bounding box center [342, 127] width 55 height 7
click at [107, 214] on html "CF 10 1 Relances À effectuer À venir Effectuées Analyse Filtrer Relances 10 910…" at bounding box center [201, 120] width 403 height 240
click at [94, 198] on div "Replanifier cette action" at bounding box center [82, 197] width 48 height 9
select select "9"
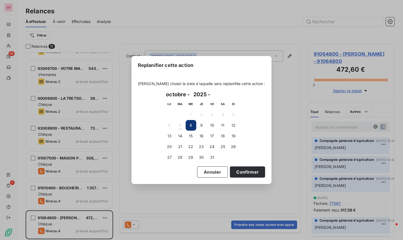
click at [177, 138] on button "14" at bounding box center [180, 136] width 11 height 11
click at [247, 171] on button "Confirmer" at bounding box center [247, 171] width 35 height 11
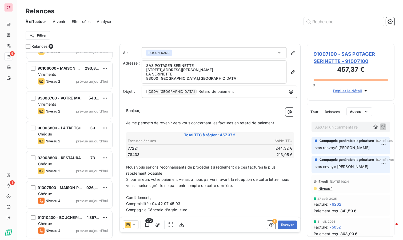
scroll to position [81, 0]
click at [80, 218] on span "91010400 - BOUCHERIE DU MARCHE" at bounding box center [71, 218] width 67 height 5
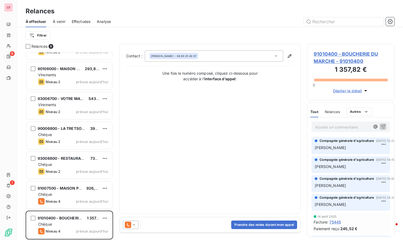
click at [336, 52] on span "91010400 - BOUCHERIE DU MARCHE - 91010400" at bounding box center [350, 57] width 74 height 14
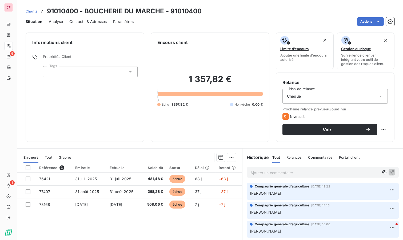
drag, startPoint x: 252, startPoint y: 174, endPoint x: 250, endPoint y: 178, distance: 4.3
click at [252, 174] on p "Ajouter un commentaire ﻿" at bounding box center [314, 172] width 128 height 7
click at [378, 130] on html "CF 9 1 Clients 91010400 - BOUCHERIE DU MARCHE - 91010400 Situation Analyse Cont…" at bounding box center [201, 120] width 403 height 240
click at [375, 142] on div "Replanifier cette action" at bounding box center [357, 140] width 48 height 9
select select "9"
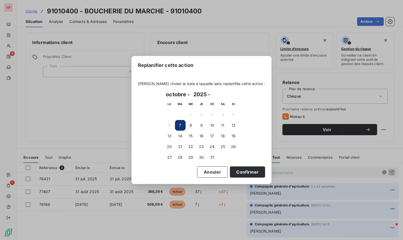
click at [180, 136] on button "14" at bounding box center [180, 136] width 11 height 11
click at [240, 171] on button "Confirmer" at bounding box center [247, 171] width 35 height 11
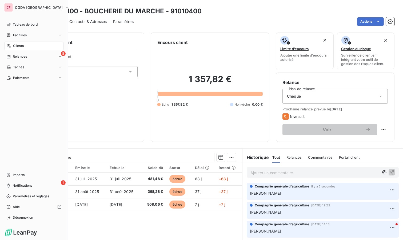
click at [17, 58] on span "Relances" at bounding box center [20, 56] width 14 height 5
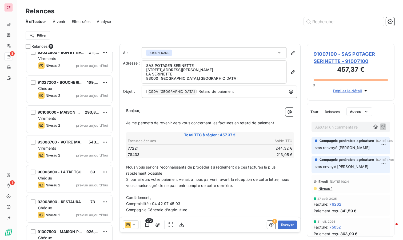
scroll to position [51, 0]
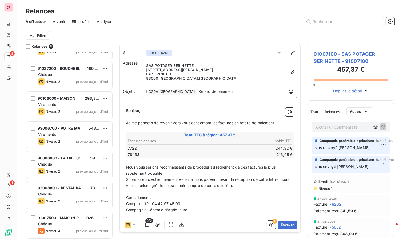
click at [66, 223] on div "Chéque" at bounding box center [73, 223] width 70 height 5
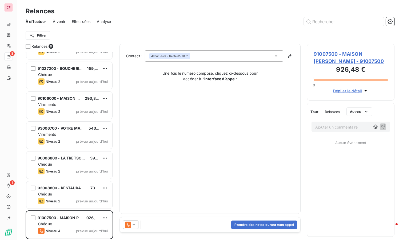
click at [322, 60] on span "91007500 - MAISON PISTOLESI - 91007500" at bounding box center [350, 57] width 74 height 14
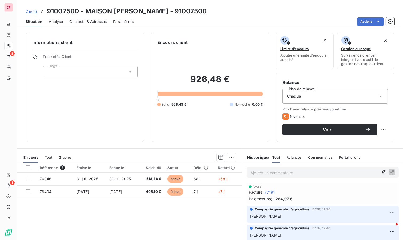
click at [268, 171] on p "Ajouter un commentaire ﻿" at bounding box center [314, 172] width 128 height 7
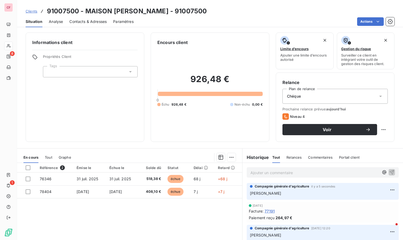
click at [379, 127] on html "CF 8 1 Clients 91007500 - MAISON PISTOLESI - 91007500 Situation Analyse Contact…" at bounding box center [201, 120] width 403 height 240
drag, startPoint x: 370, startPoint y: 140, endPoint x: 345, endPoint y: 146, distance: 26.0
click at [370, 140] on div "Replanifier cette action" at bounding box center [357, 140] width 48 height 9
select select "9"
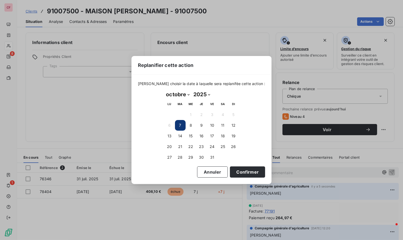
click at [182, 138] on button "14" at bounding box center [180, 136] width 11 height 11
click at [243, 173] on button "Confirmer" at bounding box center [247, 171] width 35 height 11
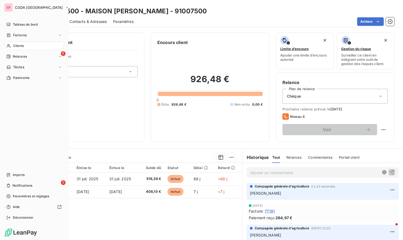
click at [19, 58] on span "Relances" at bounding box center [20, 56] width 14 height 5
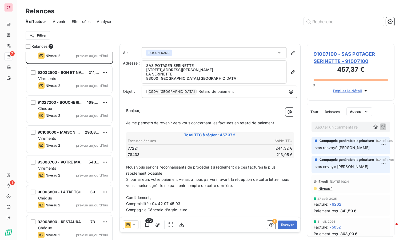
scroll to position [21, 0]
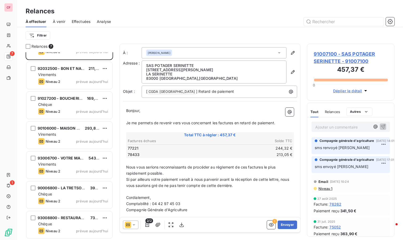
click at [66, 217] on span "93008800 - RESTAURANT FOOD VILLAGE - JDS" at bounding box center [82, 217] width 88 height 5
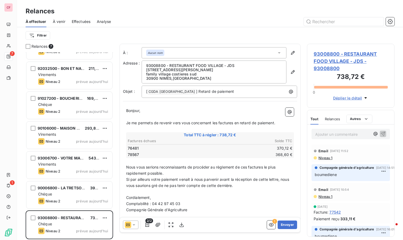
click at [72, 187] on span "90006800 - LA TRETSOISE [PERSON_NAME] SA" at bounding box center [82, 187] width 89 height 5
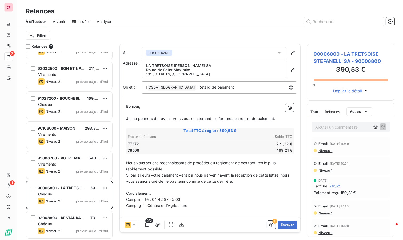
click at [136, 224] on icon at bounding box center [133, 224] width 5 height 5
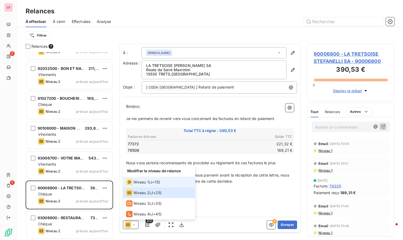
click at [140, 184] on span "Niveau 1" at bounding box center [140, 181] width 15 height 5
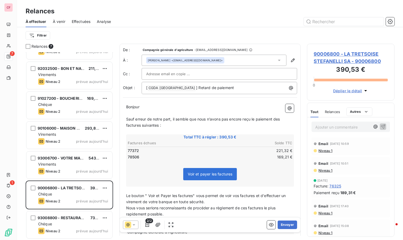
click at [285, 221] on button "Envoyer" at bounding box center [286, 224] width 19 height 9
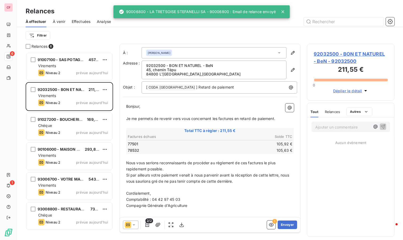
click at [66, 187] on div "Virements" at bounding box center [73, 185] width 70 height 5
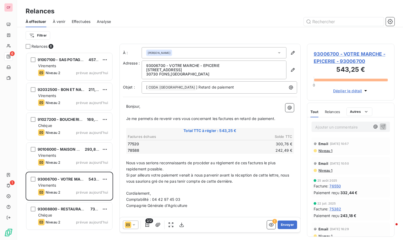
click at [133, 225] on icon at bounding box center [133, 224] width 5 height 5
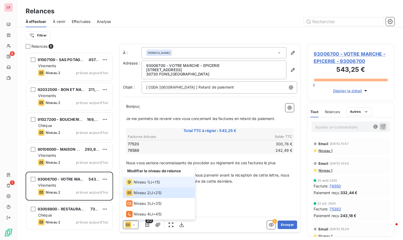
click at [140, 180] on span "Niveau 1" at bounding box center [140, 181] width 15 height 5
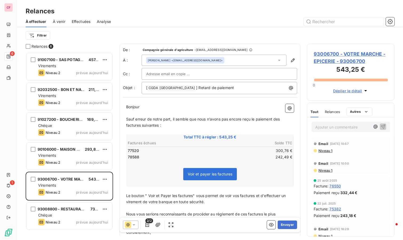
click at [287, 226] on button "Envoyer" at bounding box center [286, 224] width 19 height 9
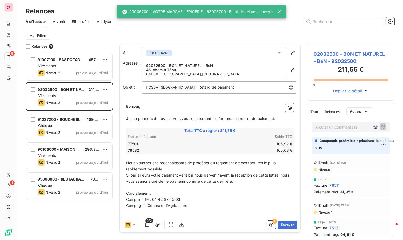
click at [75, 119] on span "91027200 - BOUCHERIE DUPUY" at bounding box center [67, 119] width 58 height 5
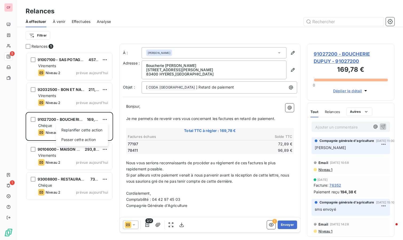
click at [106, 118] on html "CF 5 1 Relances À effectuer À venir Effectuées Analyse Filtrer Relances 5 91007…" at bounding box center [201, 120] width 403 height 240
click at [81, 130] on div "Replanifier cette action" at bounding box center [82, 130] width 48 height 9
select select "9"
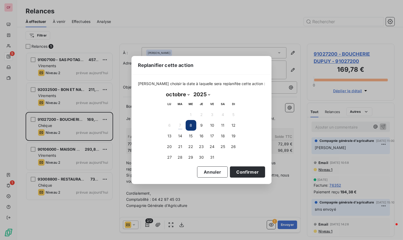
click at [182, 137] on button "14" at bounding box center [180, 136] width 11 height 11
click at [243, 172] on button "Confirmer" at bounding box center [247, 171] width 35 height 11
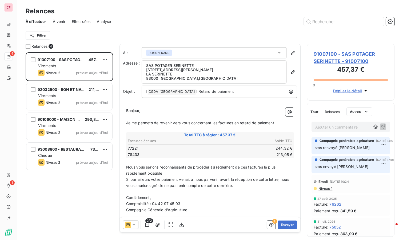
click at [95, 98] on div "Virements" at bounding box center [73, 95] width 70 height 5
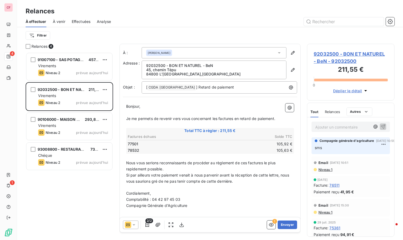
click at [339, 126] on p "Ajouter un commentaire ﻿" at bounding box center [342, 127] width 55 height 7
click at [104, 90] on html "CF 4 1 Relances À effectuer À venir Effectuées Analyse Filtrer Relances 4 91007…" at bounding box center [201, 120] width 403 height 240
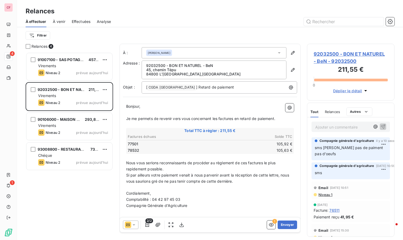
click at [378, 145] on html "CF 4 1 Relances À effectuer À venir Effectuées Analyse Filtrer Relances 4 91007…" at bounding box center [201, 120] width 403 height 240
click at [379, 145] on html "CF 4 1 Relances À effectuer À venir Effectuées Analyse Filtrer Relances 4 91007…" at bounding box center [201, 120] width 403 height 240
click at [371, 165] on div "Supprimer" at bounding box center [366, 165] width 30 height 9
click at [339, 128] on p "Ajouter un commentaire ﻿" at bounding box center [342, 127] width 55 height 7
click at [379, 145] on html "CF 4 1 Relances À effectuer À venir Effectuées Analyse Filtrer Relances 4 91007…" at bounding box center [201, 120] width 403 height 240
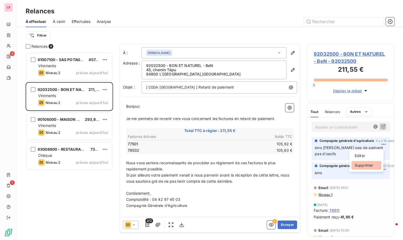
click at [371, 165] on div "Supprimer" at bounding box center [366, 165] width 30 height 9
click at [336, 127] on p "Ajouter un commentaire ﻿" at bounding box center [342, 127] width 55 height 7
click at [105, 89] on html "CF 4 1 Relances À effectuer À venir Effectuées Analyse Filtrer Relances 4 91007…" at bounding box center [201, 120] width 403 height 240
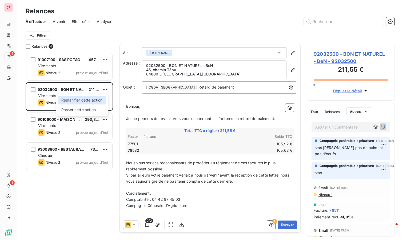
click at [97, 99] on div "Replanifier cette action" at bounding box center [82, 100] width 48 height 9
select select "9"
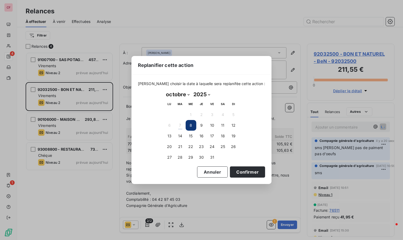
click at [182, 135] on button "14" at bounding box center [180, 136] width 11 height 11
click at [245, 169] on button "Confirmer" at bounding box center [247, 171] width 35 height 11
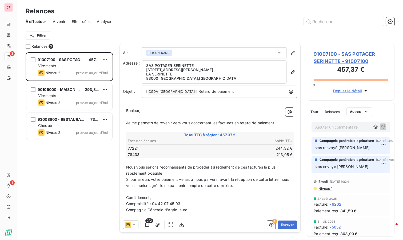
click at [73, 67] on div "Virements" at bounding box center [73, 65] width 70 height 5
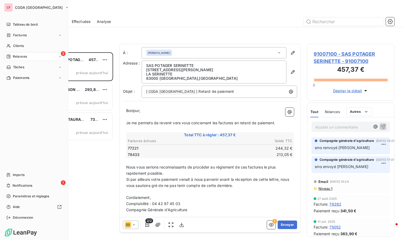
click at [13, 173] on span "Imports" at bounding box center [19, 174] width 12 height 5
